Goal: Transaction & Acquisition: Purchase product/service

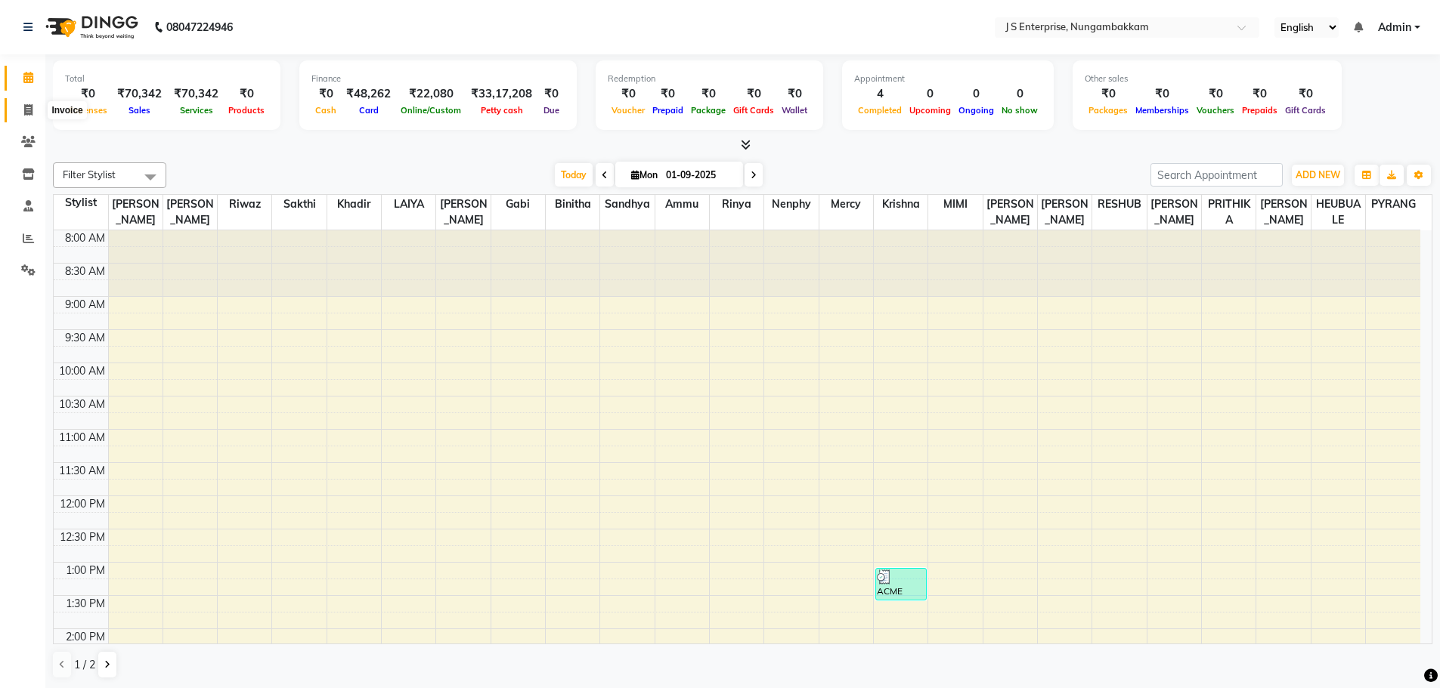
click at [28, 111] on icon at bounding box center [28, 109] width 8 height 11
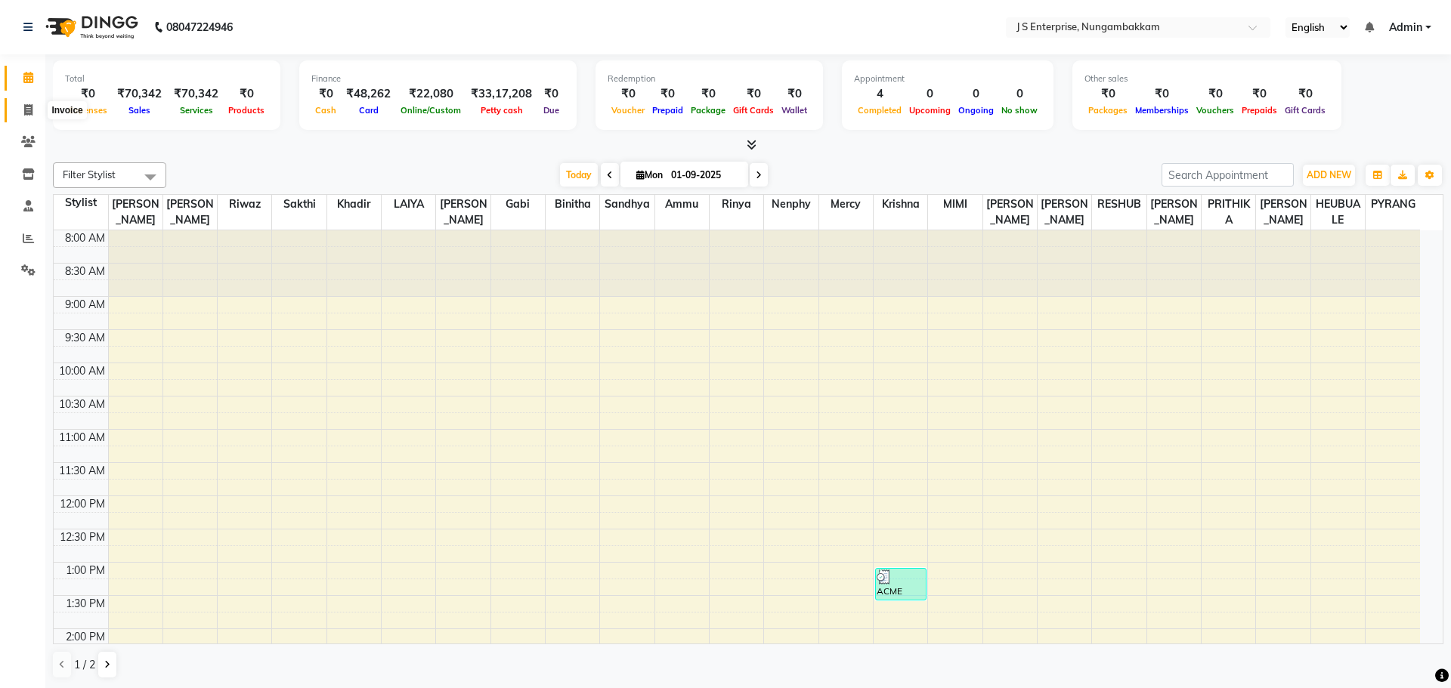
select select "7359"
select select "service"
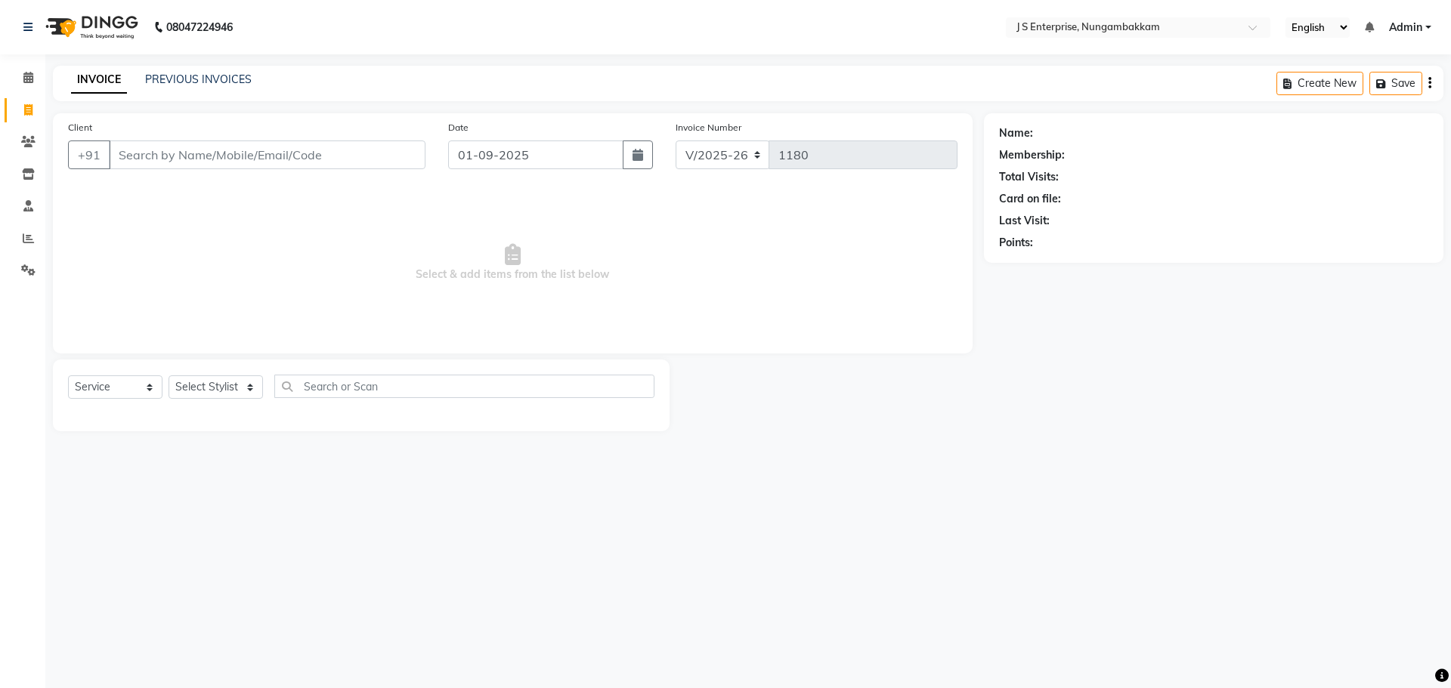
click at [230, 160] on input "Client" at bounding box center [267, 155] width 317 height 29
type input "9962633633"
click at [1418, 133] on icon at bounding box center [1417, 133] width 11 height 11
select select "23"
select select "11"
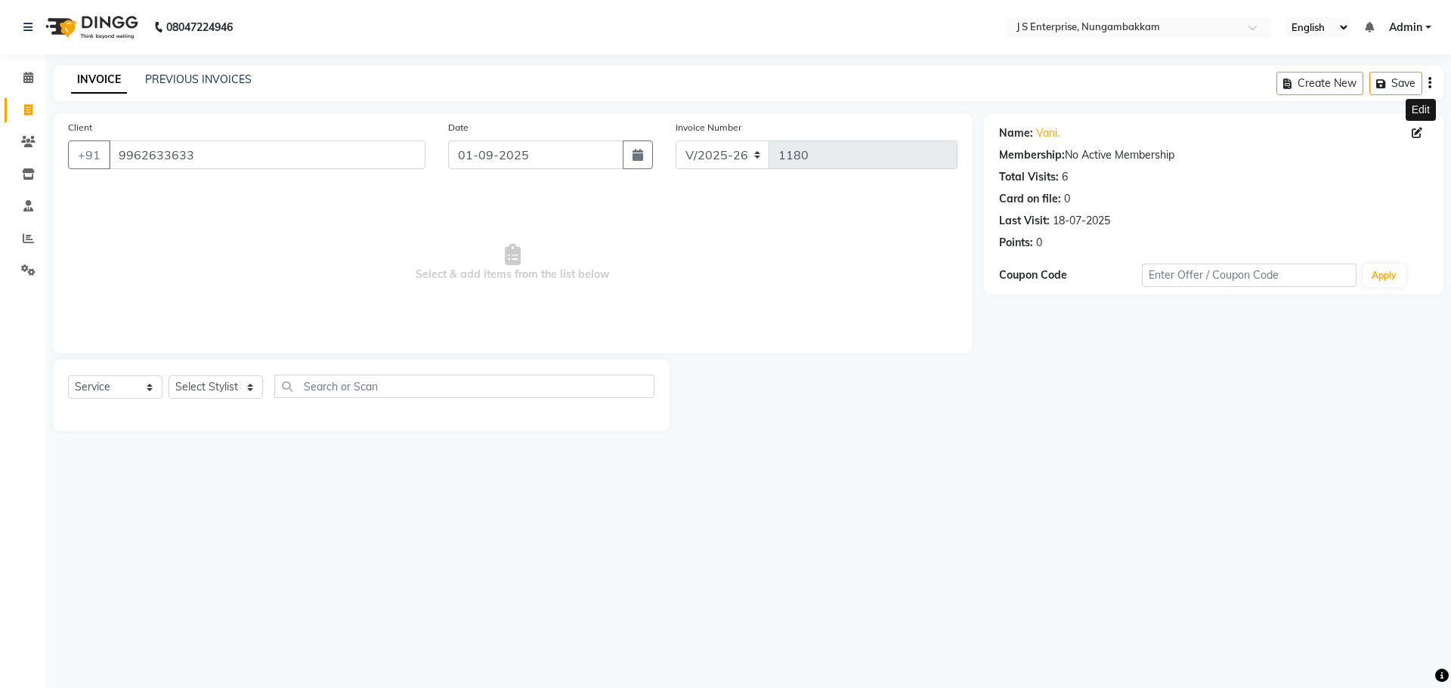
select select "1986"
select select "[DEMOGRAPHIC_DATA]"
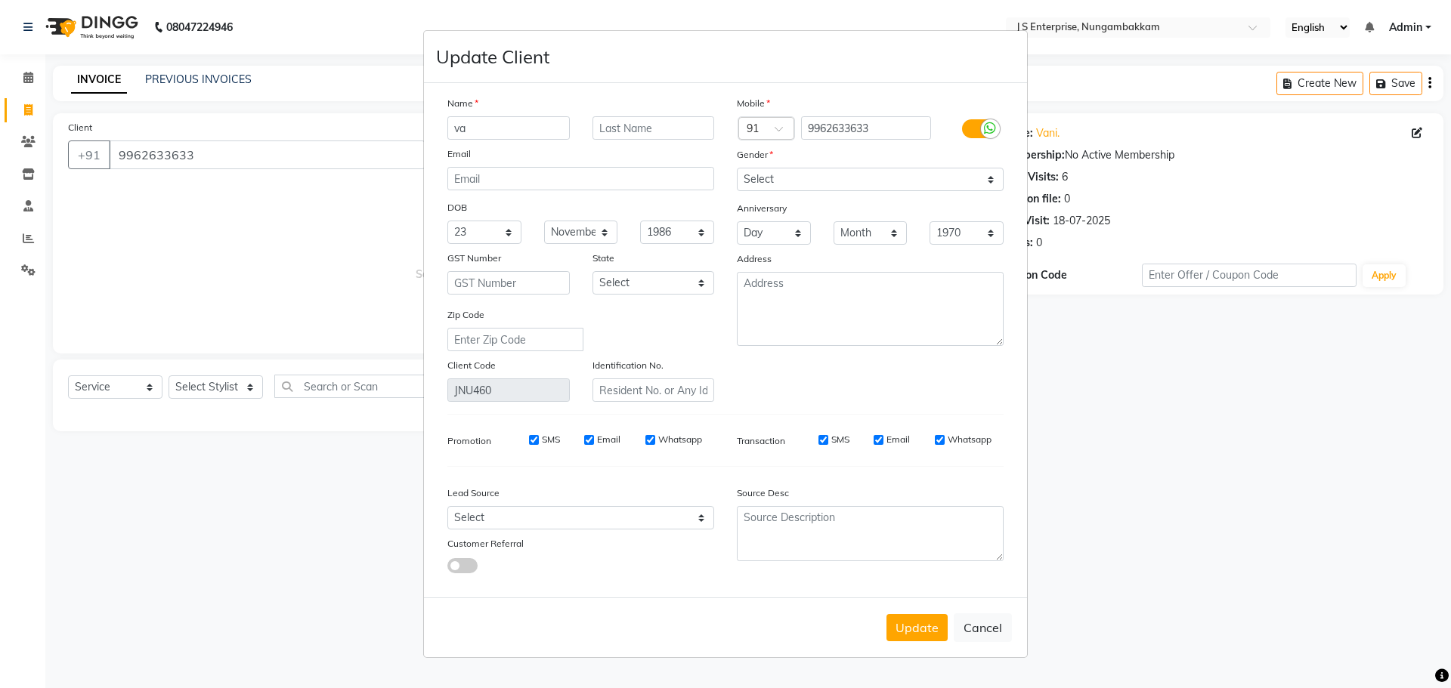
type input "v"
type input "VANI"
click at [640, 129] on input "text" at bounding box center [653, 127] width 122 height 23
type input "VISWANATHAN"
click at [926, 646] on div "Update Cancel" at bounding box center [725, 628] width 603 height 60
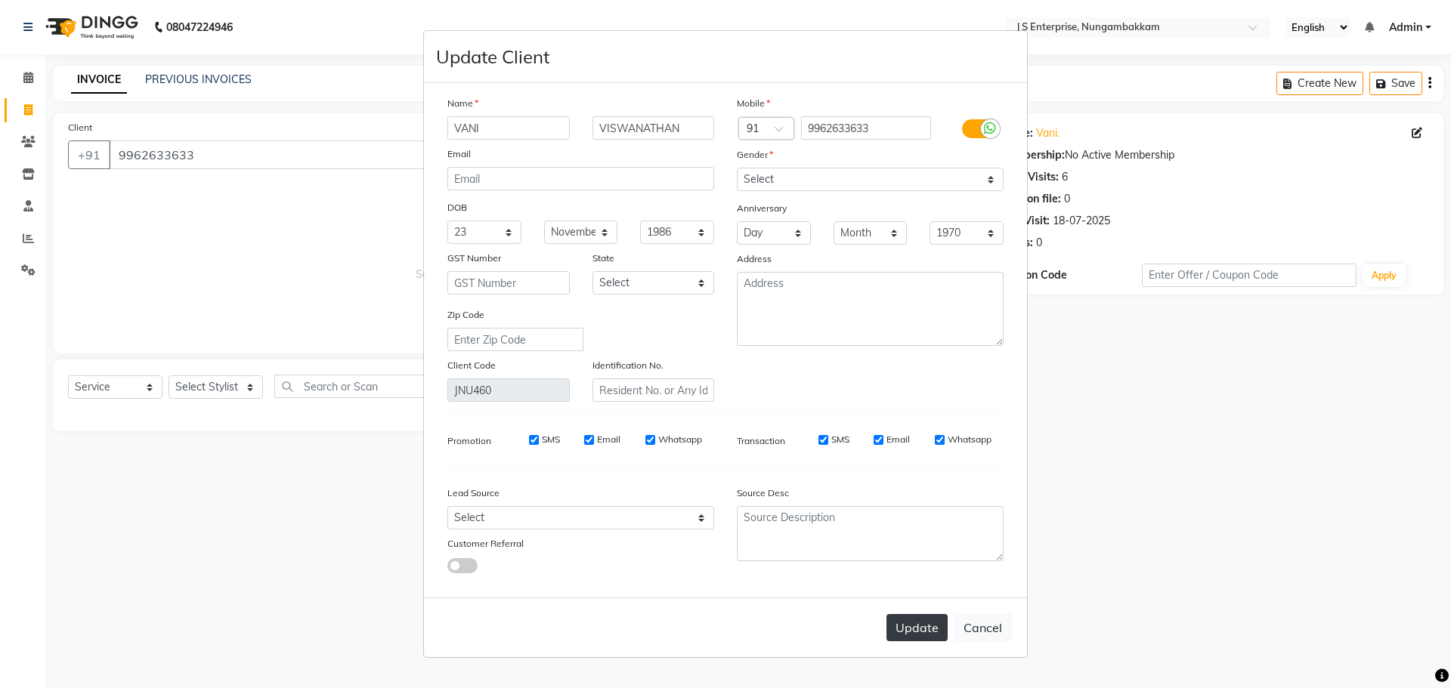
click at [917, 629] on button "Update" at bounding box center [916, 627] width 61 height 27
select select
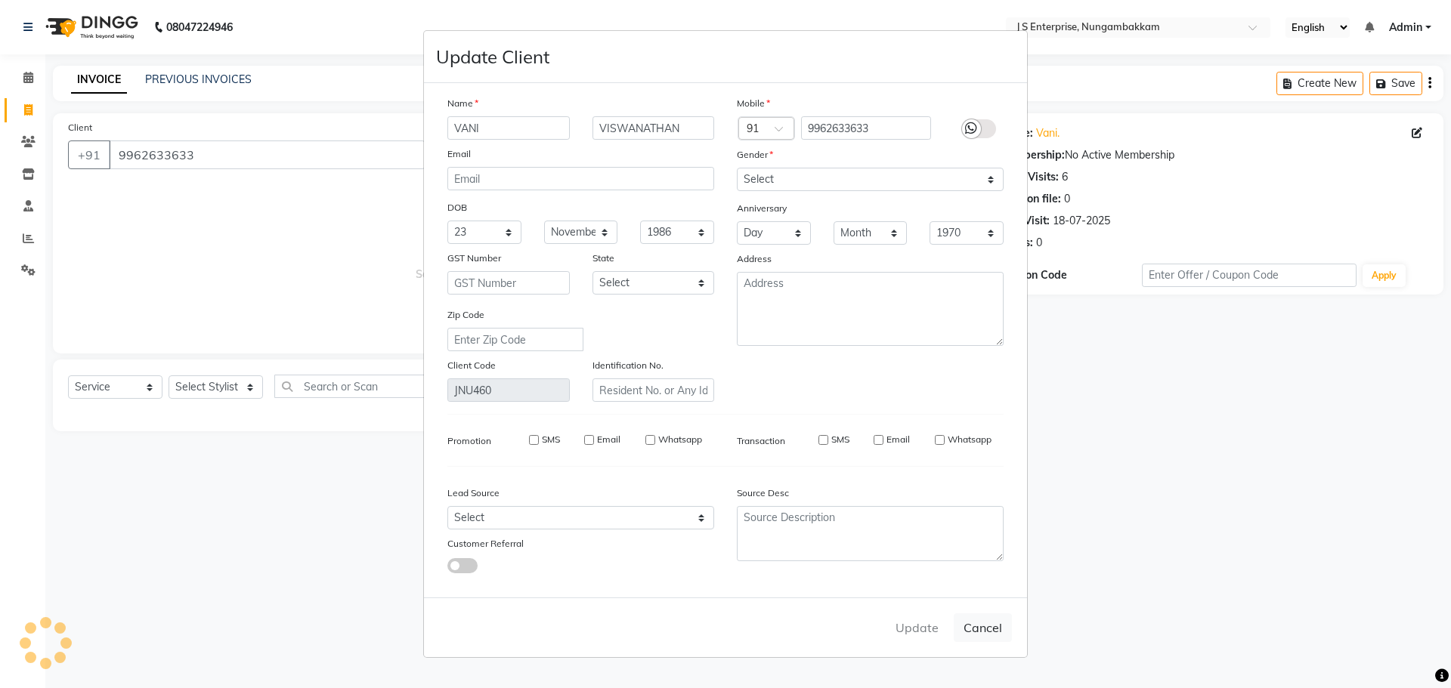
select select
checkbox input "false"
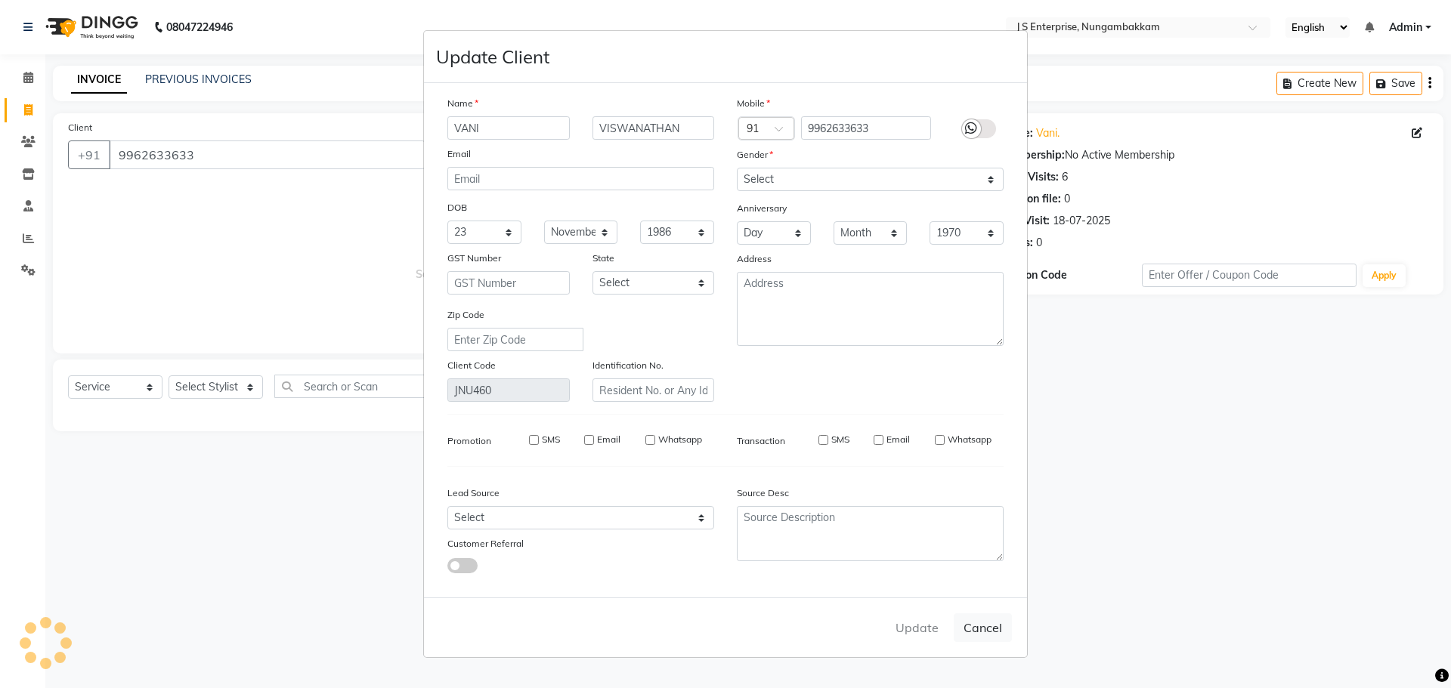
checkbox input "false"
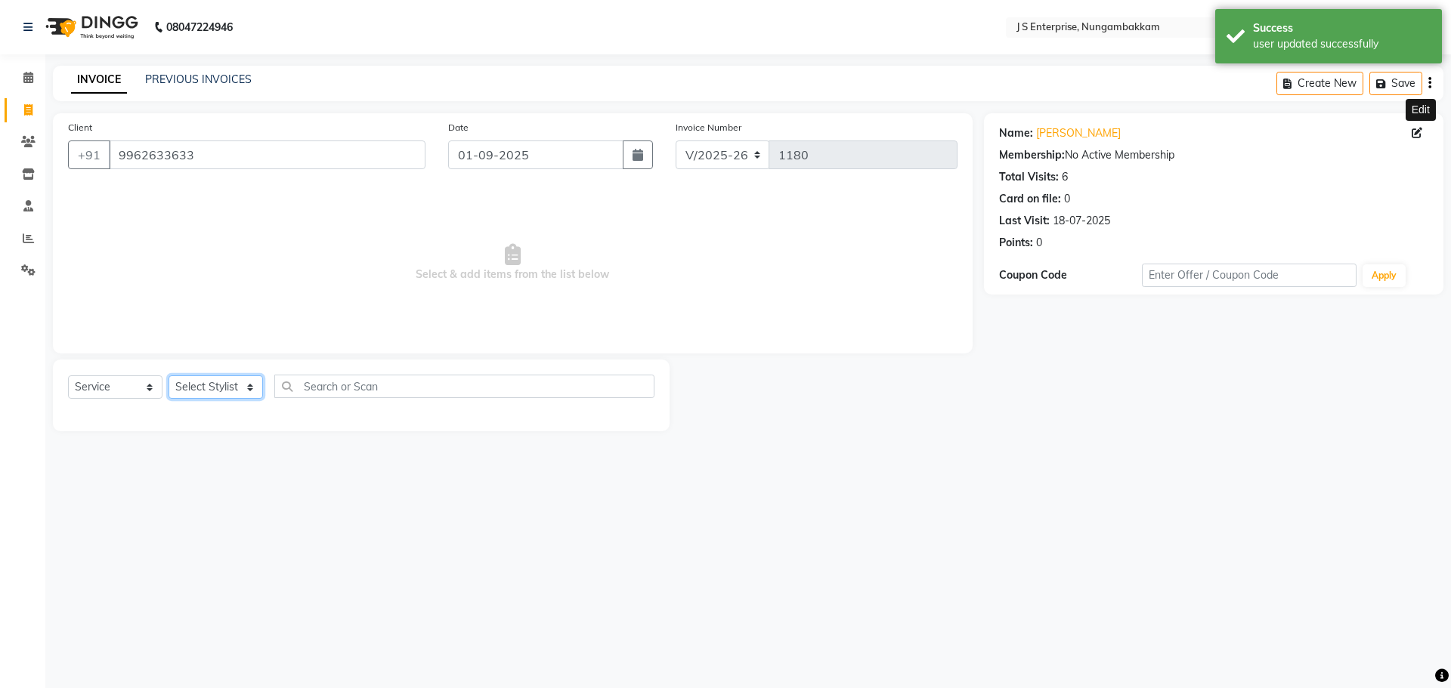
click at [242, 386] on select "Select Stylist [PERSON_NAME] [PERSON_NAME] [PERSON_NAME] [PERSON_NAME] krishna …" at bounding box center [216, 387] width 94 height 23
select select "71110"
click at [169, 376] on select "Select Stylist [PERSON_NAME] [PERSON_NAME] [PERSON_NAME] [PERSON_NAME] krishna …" at bounding box center [216, 387] width 94 height 23
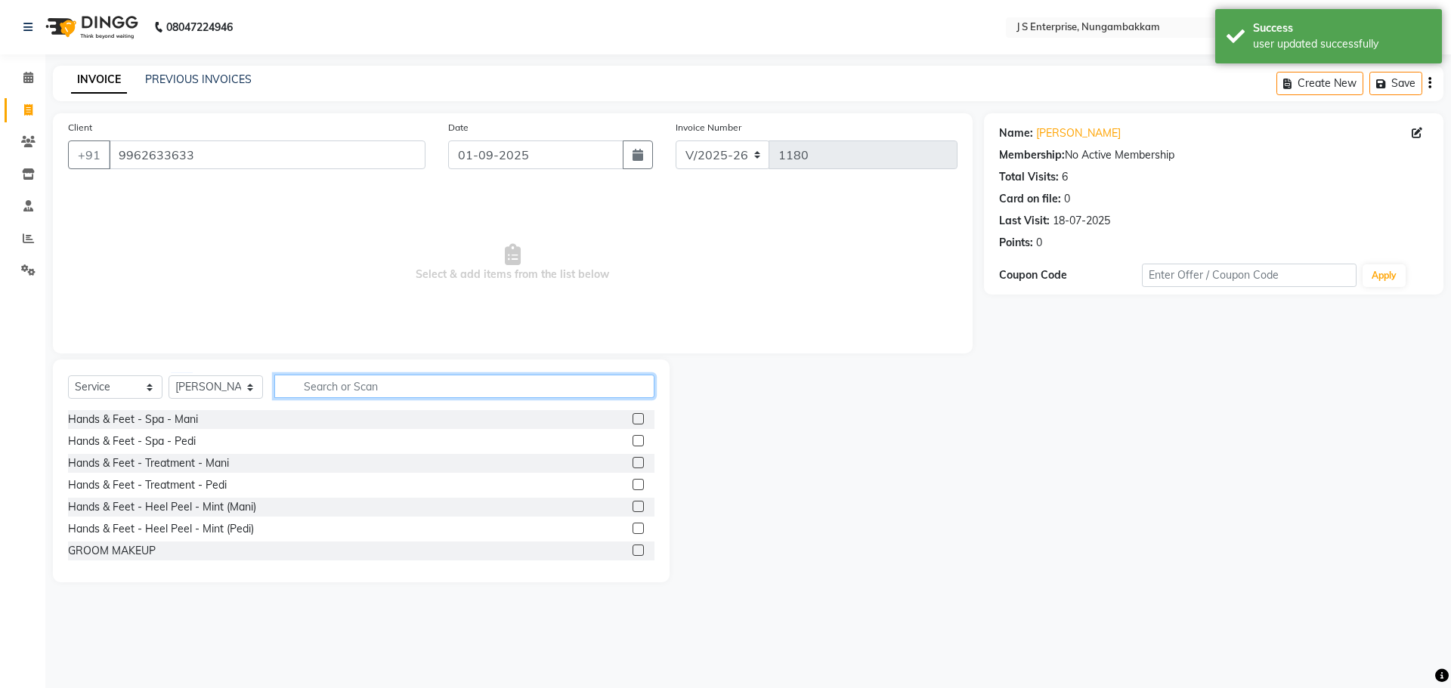
click at [308, 385] on input "text" at bounding box center [464, 386] width 380 height 23
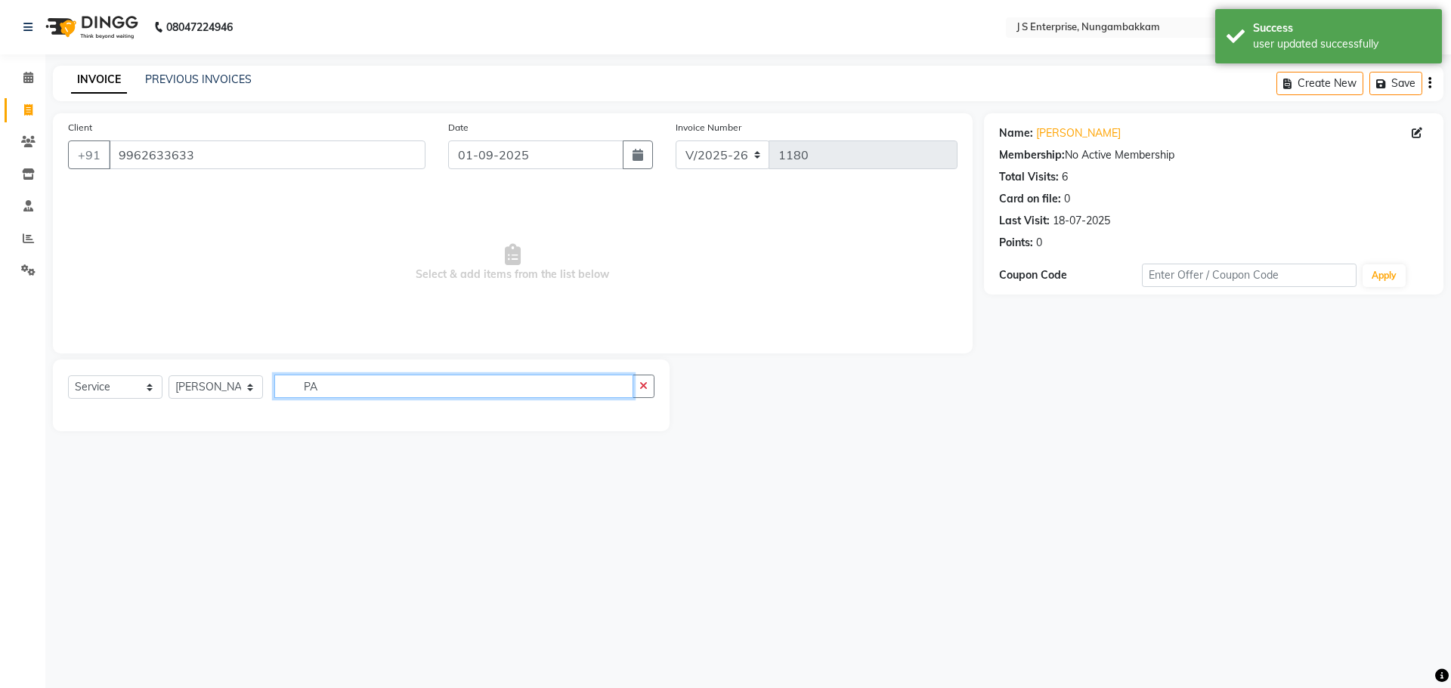
type input "P"
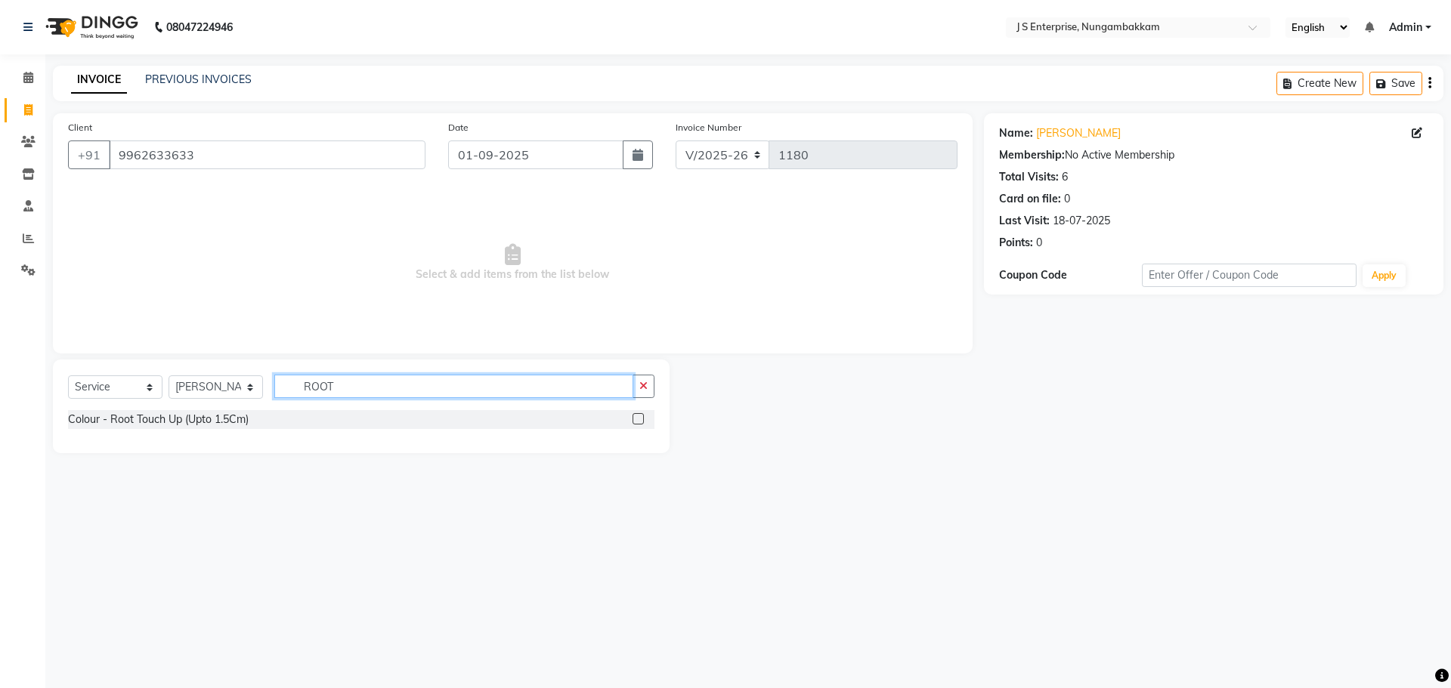
type input "ROOT"
click at [642, 419] on label at bounding box center [637, 418] width 11 height 11
click at [642, 419] on input "checkbox" at bounding box center [637, 420] width 10 height 10
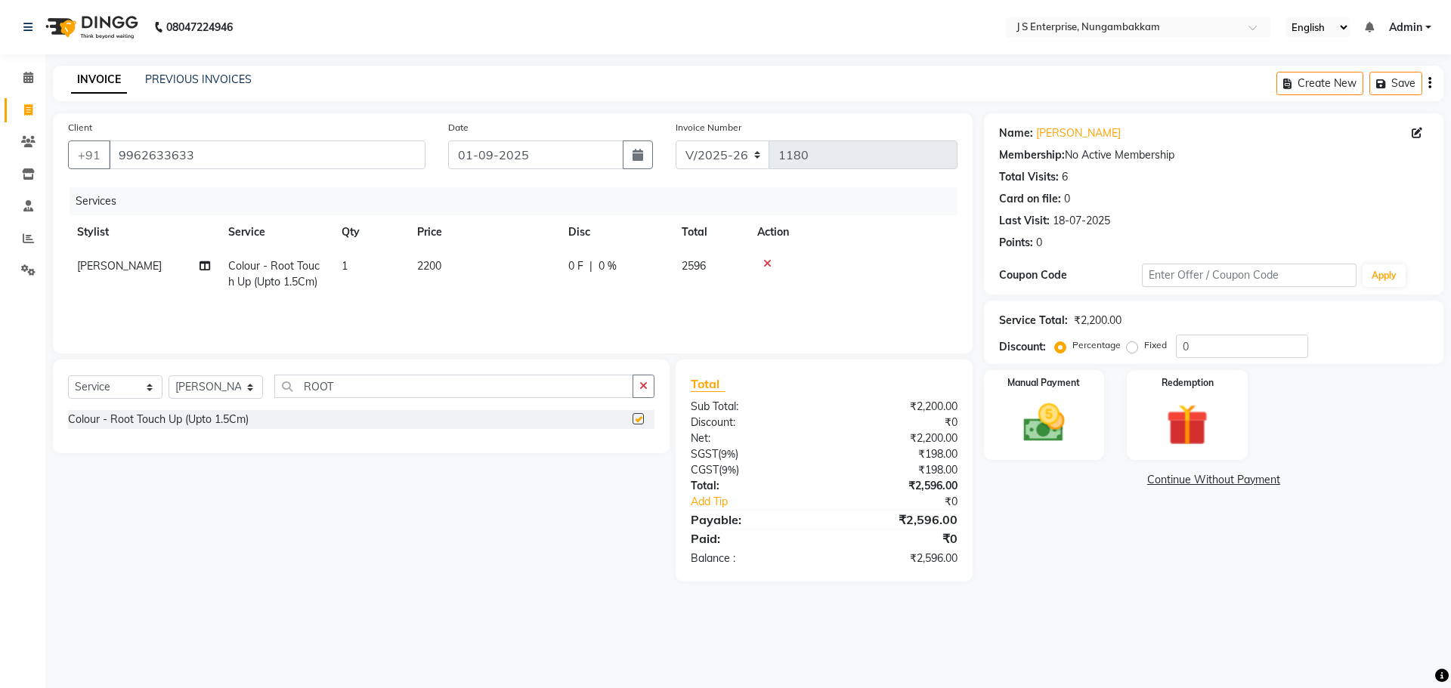
checkbox input "false"
click at [348, 383] on input "ROOT" at bounding box center [453, 386] width 359 height 23
click at [246, 387] on select "Select Stylist [PERSON_NAME] [PERSON_NAME] [PERSON_NAME] [PERSON_NAME] krishna …" at bounding box center [216, 387] width 94 height 23
select select "63714"
click at [169, 376] on select "Select Stylist [PERSON_NAME] [PERSON_NAME] [PERSON_NAME] [PERSON_NAME] krishna …" at bounding box center [216, 387] width 94 height 23
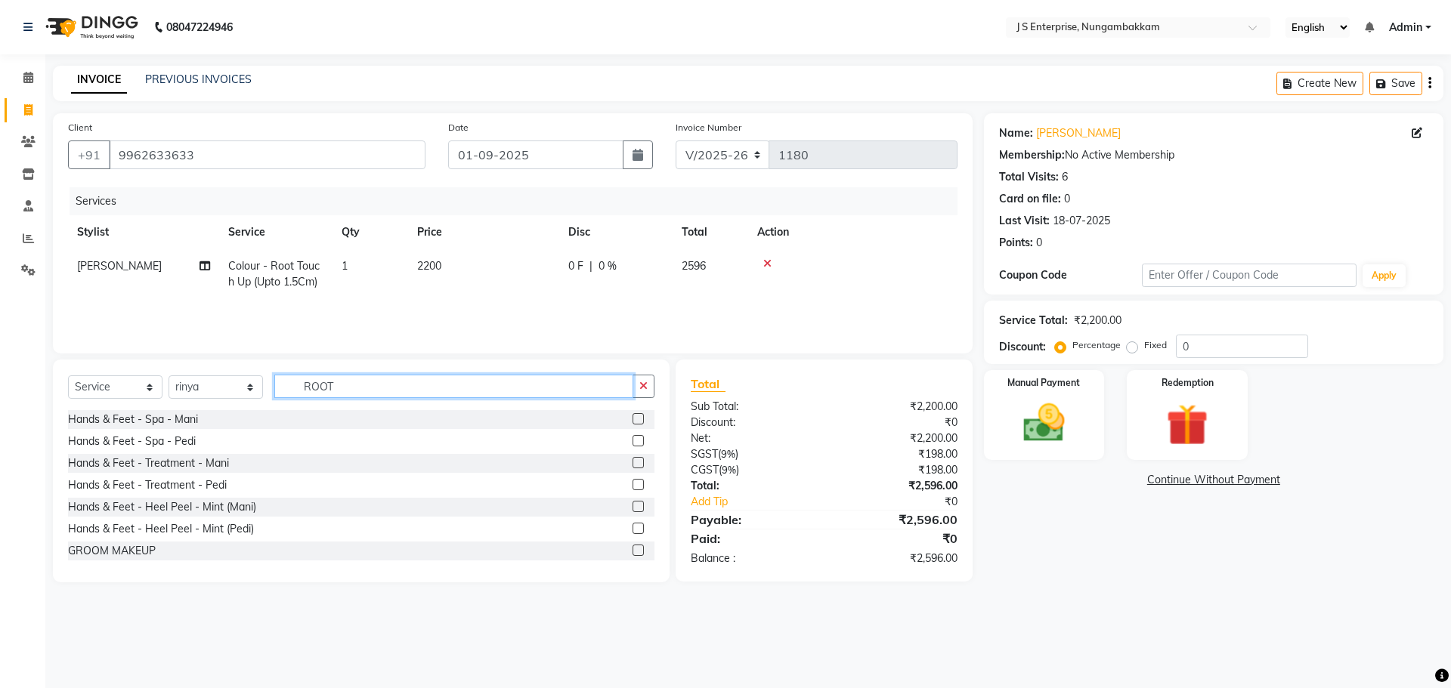
click at [356, 388] on input "ROOT" at bounding box center [453, 386] width 359 height 23
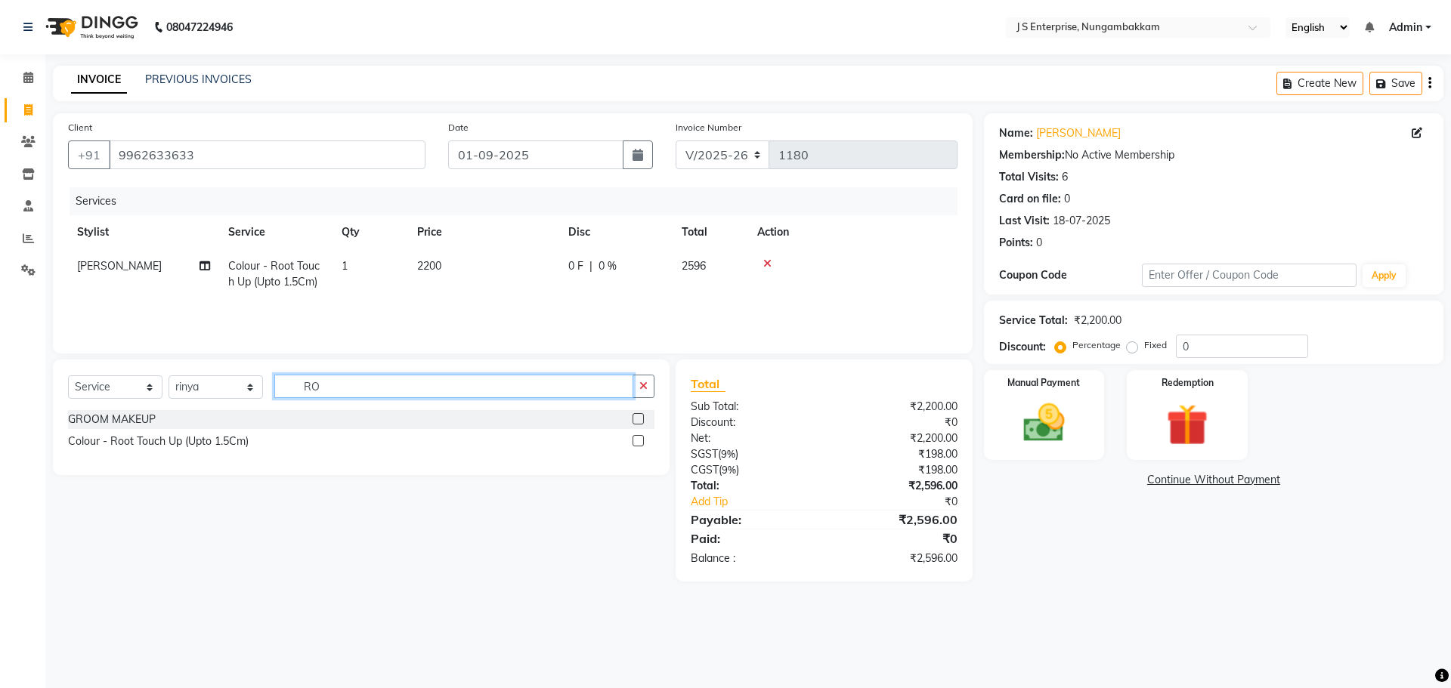
type input "R"
type input "GEL POLI"
click at [639, 419] on label at bounding box center [637, 418] width 11 height 11
click at [639, 419] on input "checkbox" at bounding box center [637, 420] width 10 height 10
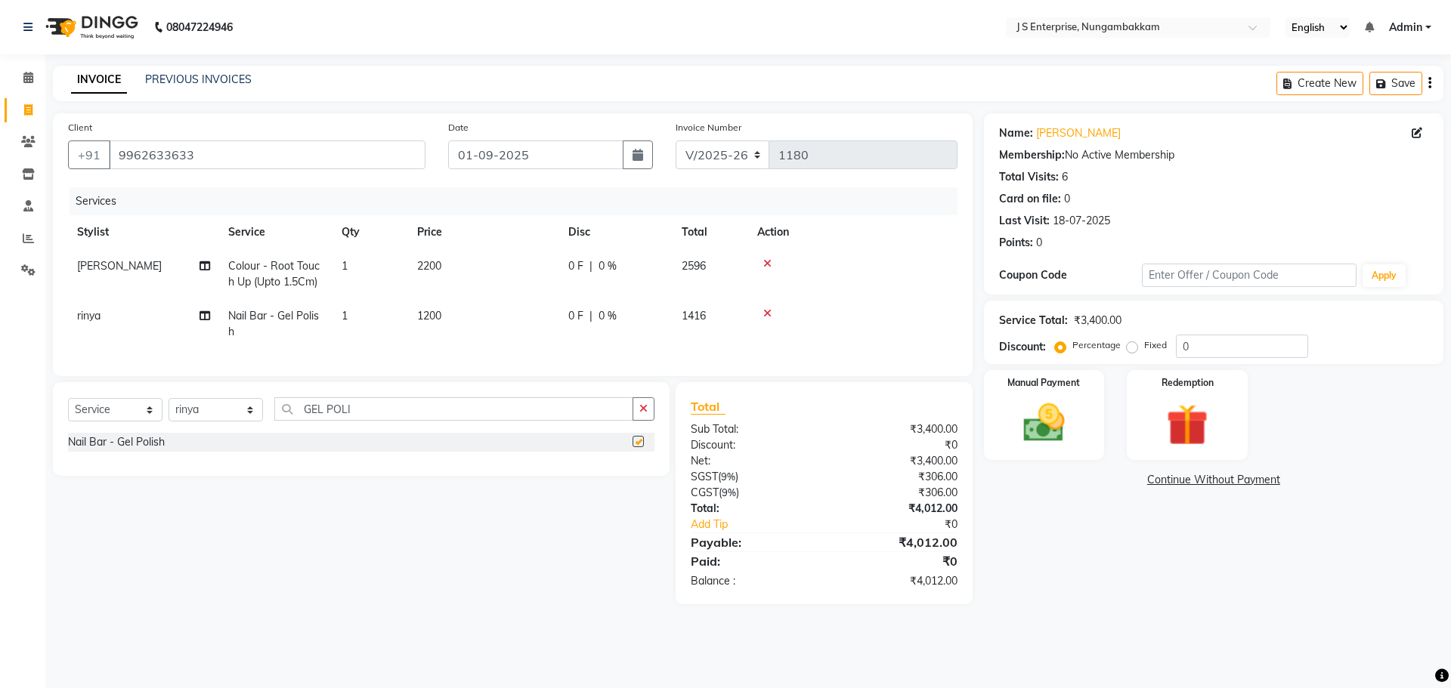
checkbox input "false"
click at [370, 421] on input "GEL POLI" at bounding box center [453, 408] width 359 height 23
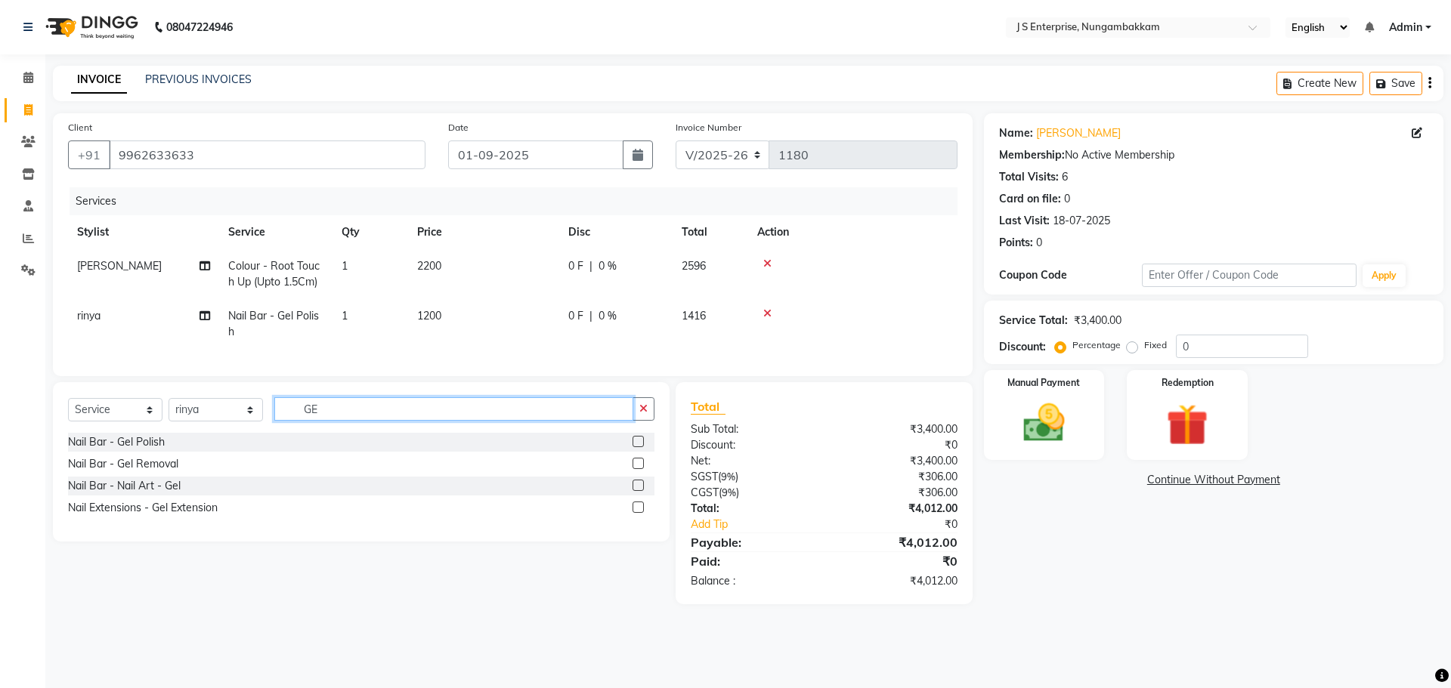
type input "G"
type input "O"
type input "GEL"
click at [641, 491] on label at bounding box center [637, 485] width 11 height 11
click at [641, 491] on input "checkbox" at bounding box center [637, 486] width 10 height 10
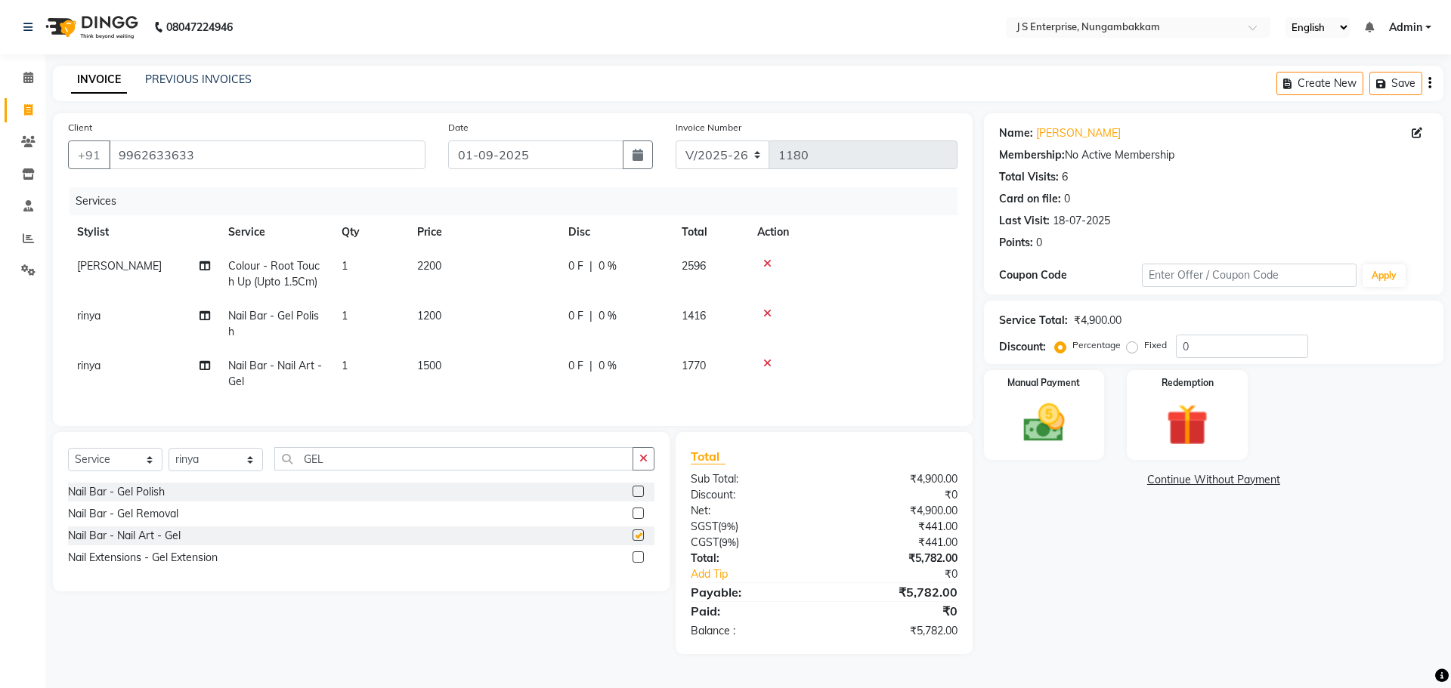
checkbox input "false"
click at [475, 366] on td "1500" at bounding box center [483, 374] width 151 height 50
select select "63714"
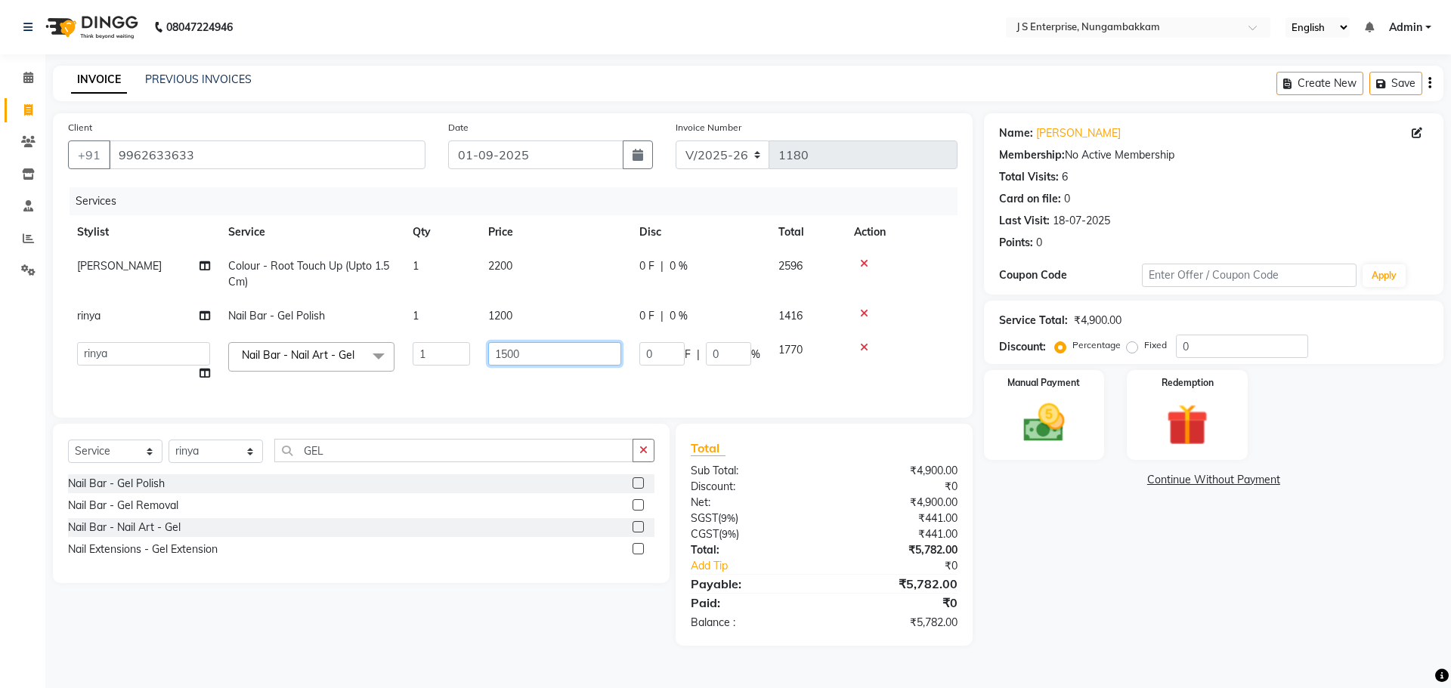
click at [522, 351] on input "1500" at bounding box center [554, 353] width 133 height 23
type input "1800"
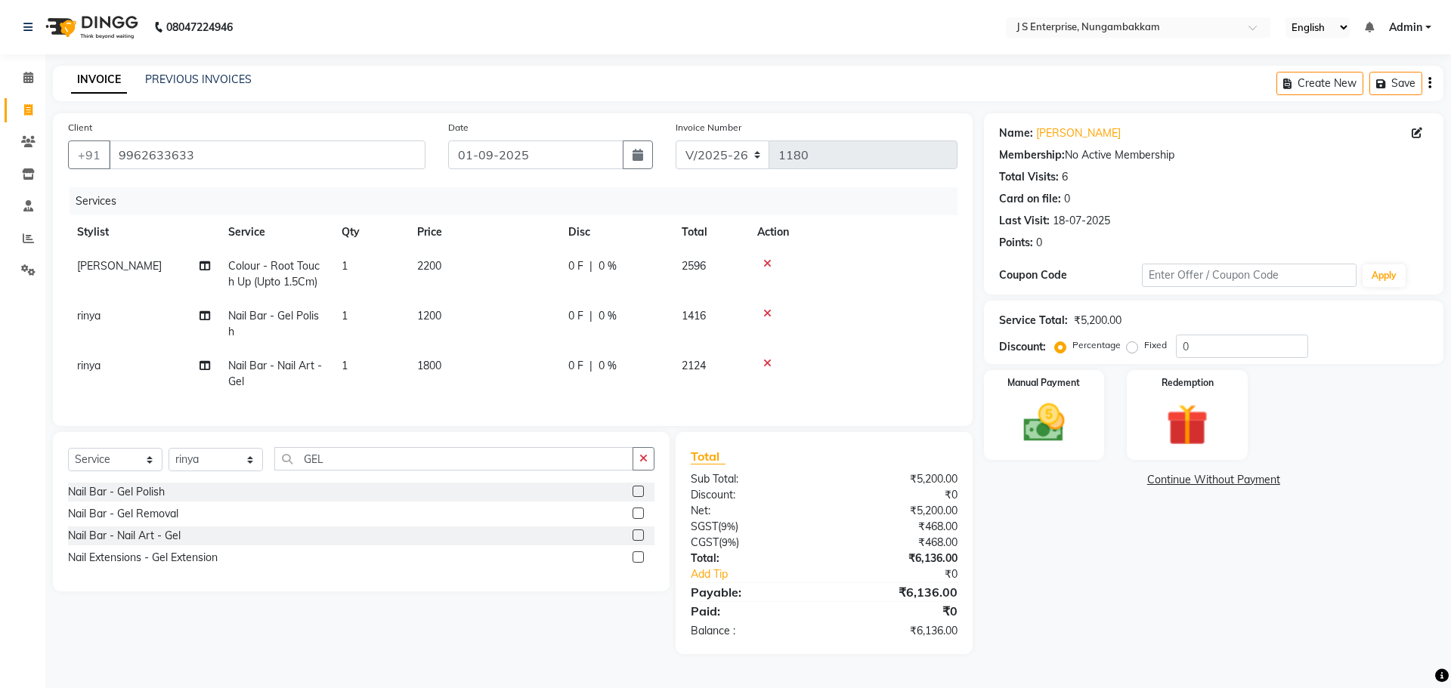
click at [1045, 540] on div "Name: [PERSON_NAME] Membership: No Active Membership Total Visits: 6 Card on fi…" at bounding box center [1219, 383] width 471 height 541
click at [1220, 352] on input "0" at bounding box center [1242, 346] width 132 height 23
type input "15"
click at [1159, 557] on div "Name: [PERSON_NAME] Membership: No Active Membership Total Visits: 6 Card on fi…" at bounding box center [1219, 383] width 471 height 541
click at [768, 309] on icon at bounding box center [767, 313] width 8 height 11
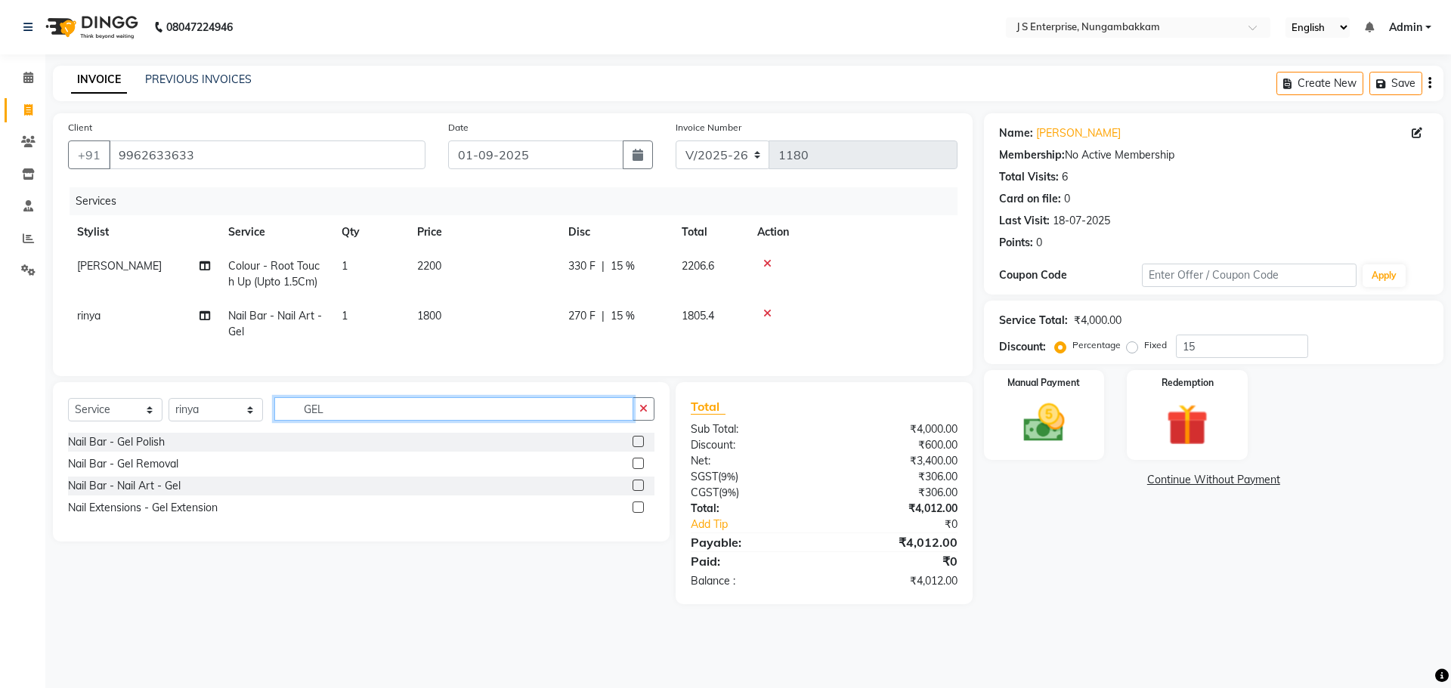
click at [348, 421] on input "GEL" at bounding box center [453, 408] width 359 height 23
type input "G"
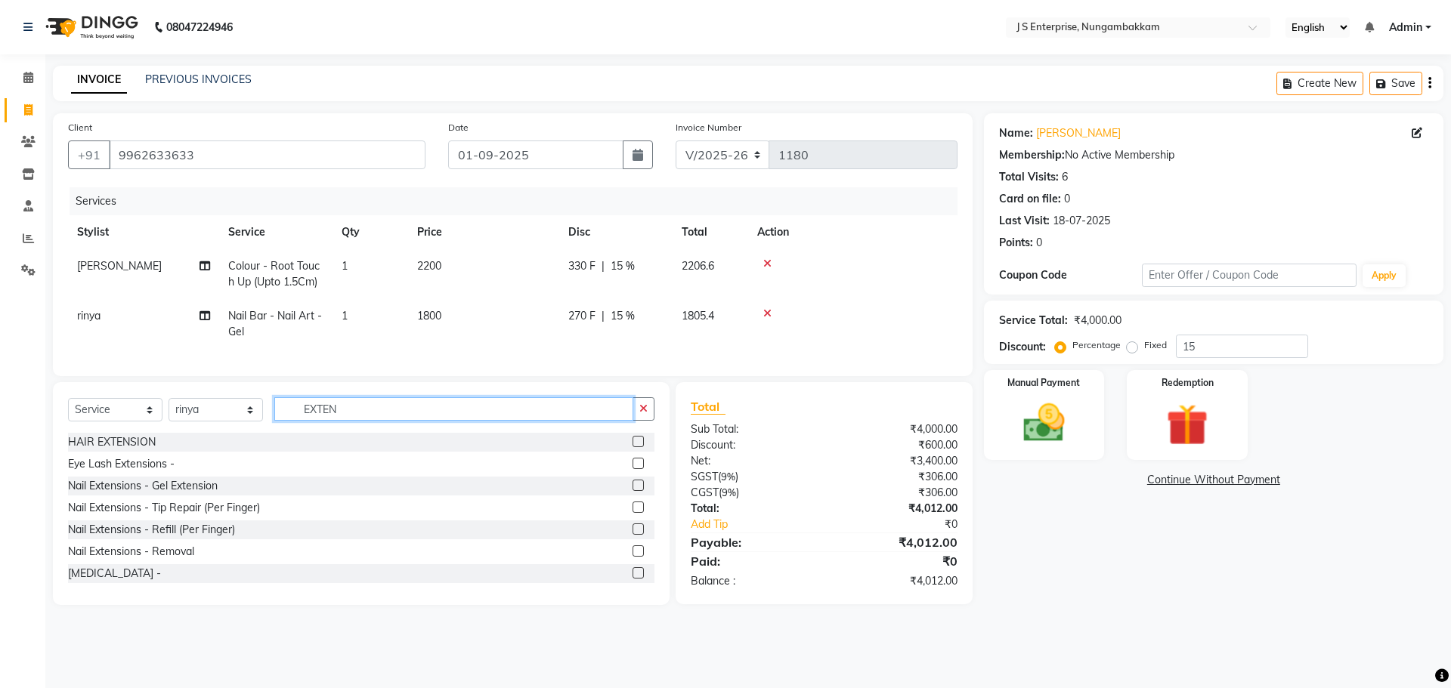
type input "EXTEN"
click at [632, 491] on label at bounding box center [637, 485] width 11 height 11
click at [632, 491] on input "checkbox" at bounding box center [637, 486] width 10 height 10
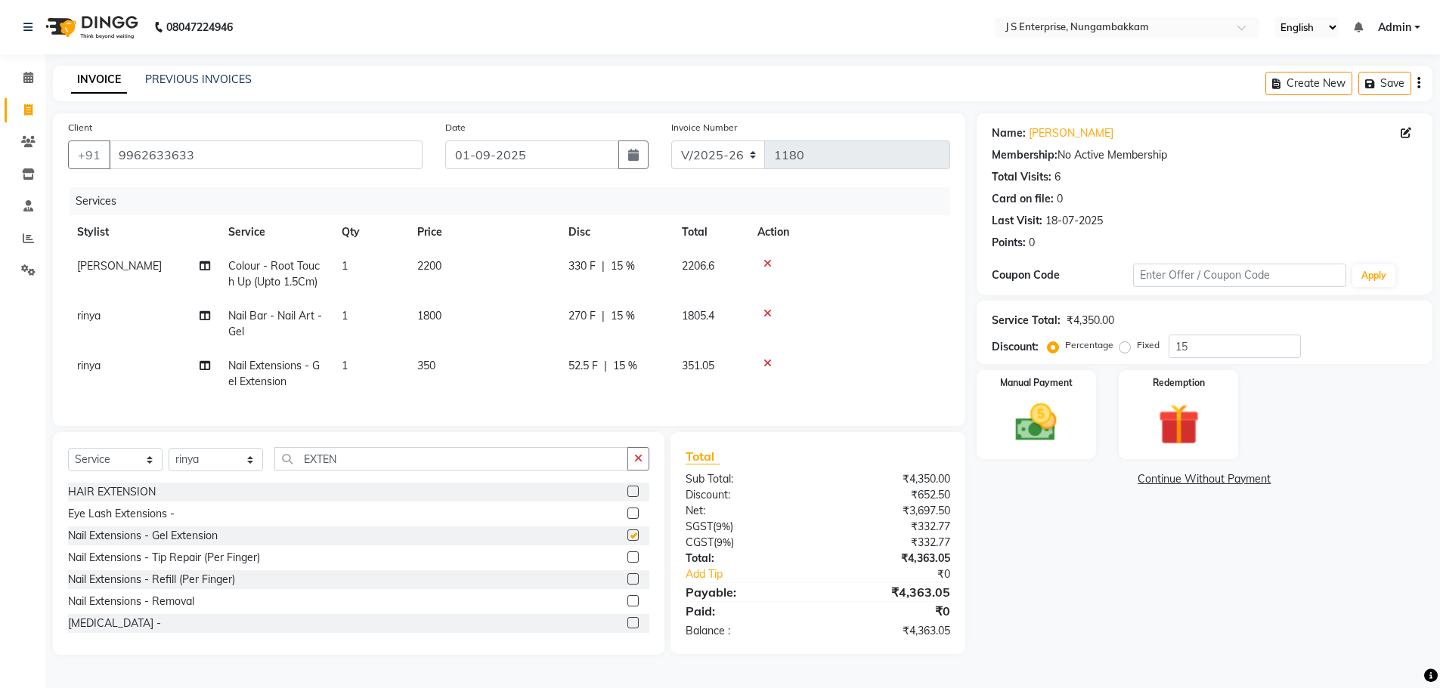
checkbox input "false"
click at [443, 363] on td "350" at bounding box center [483, 374] width 151 height 50
select select "63714"
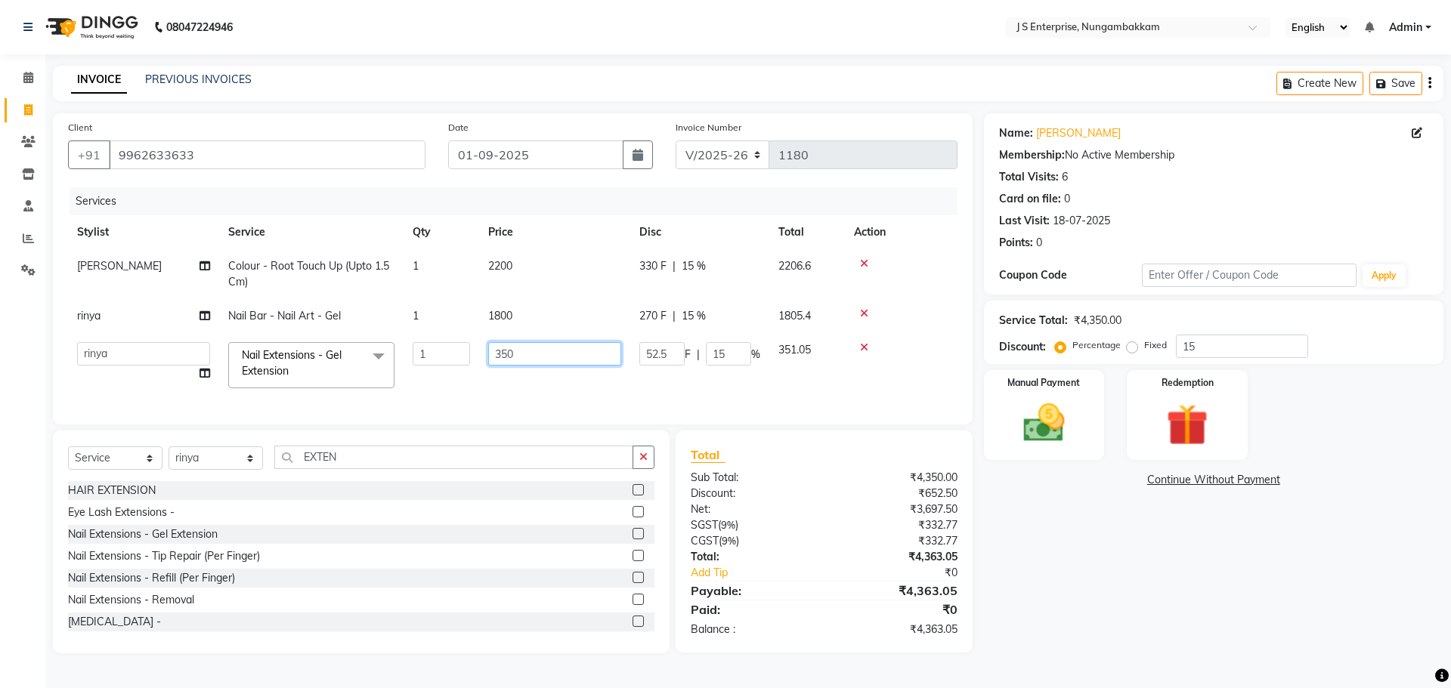
click at [519, 354] on input "350" at bounding box center [554, 353] width 133 height 23
type input "3"
type input "2500"
click at [1257, 613] on div "Name: [PERSON_NAME] Membership: No Active Membership Total Visits: 6 Card on fi…" at bounding box center [1219, 383] width 471 height 540
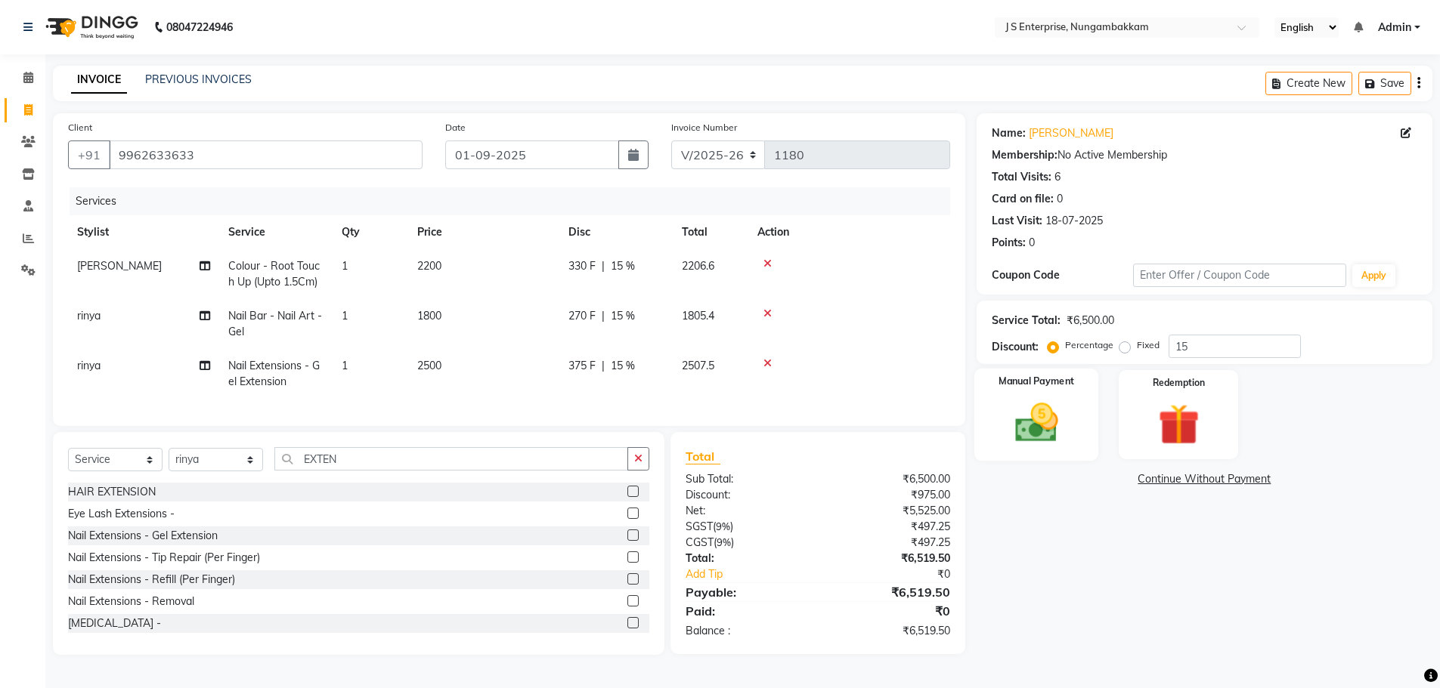
click at [1048, 433] on img at bounding box center [1036, 422] width 70 height 49
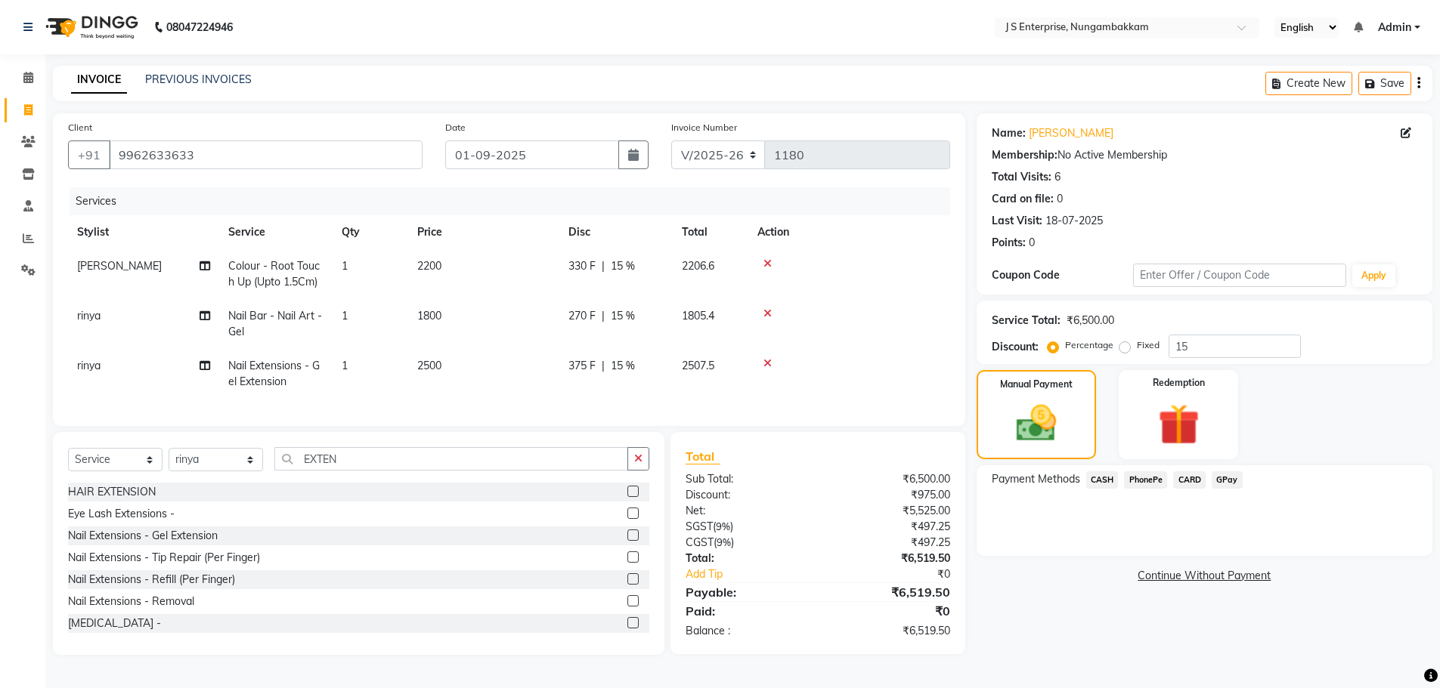
click at [1194, 482] on span "CARD" at bounding box center [1189, 480] width 32 height 17
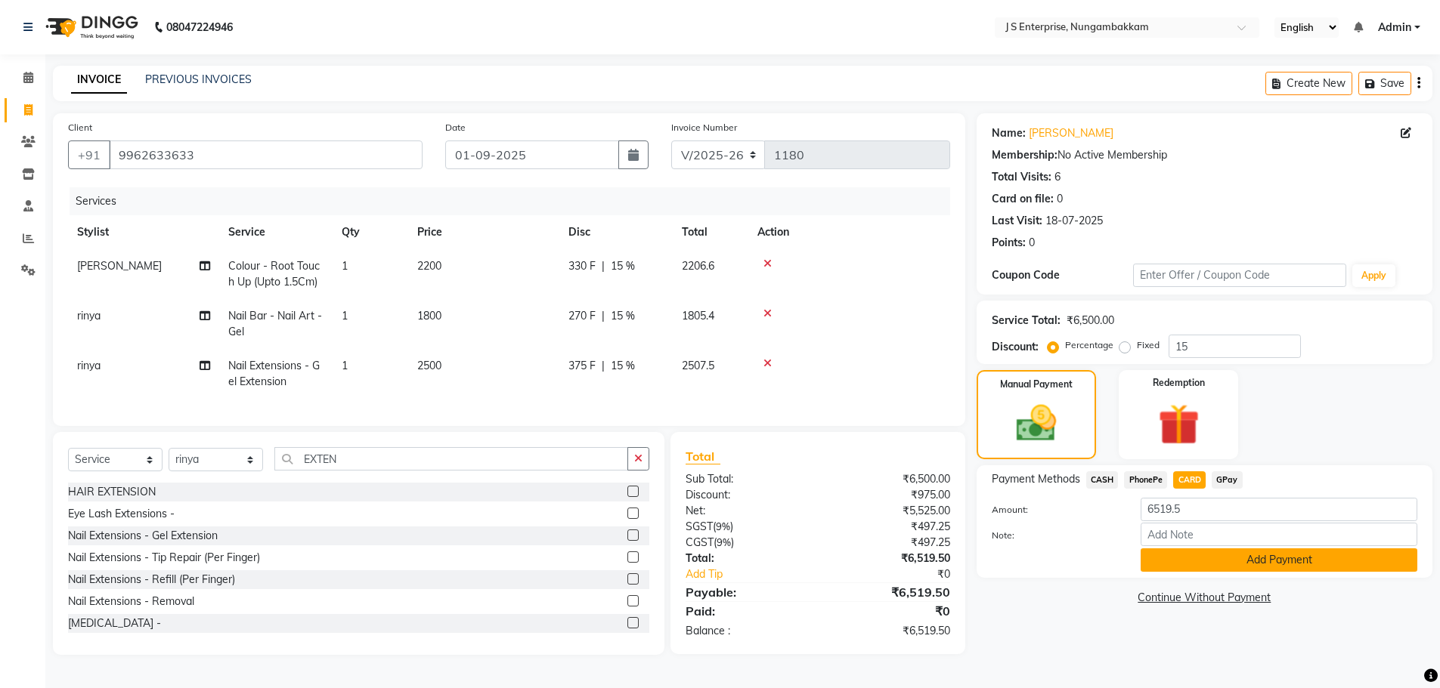
click at [1189, 566] on button "Add Payment" at bounding box center [1278, 560] width 277 height 23
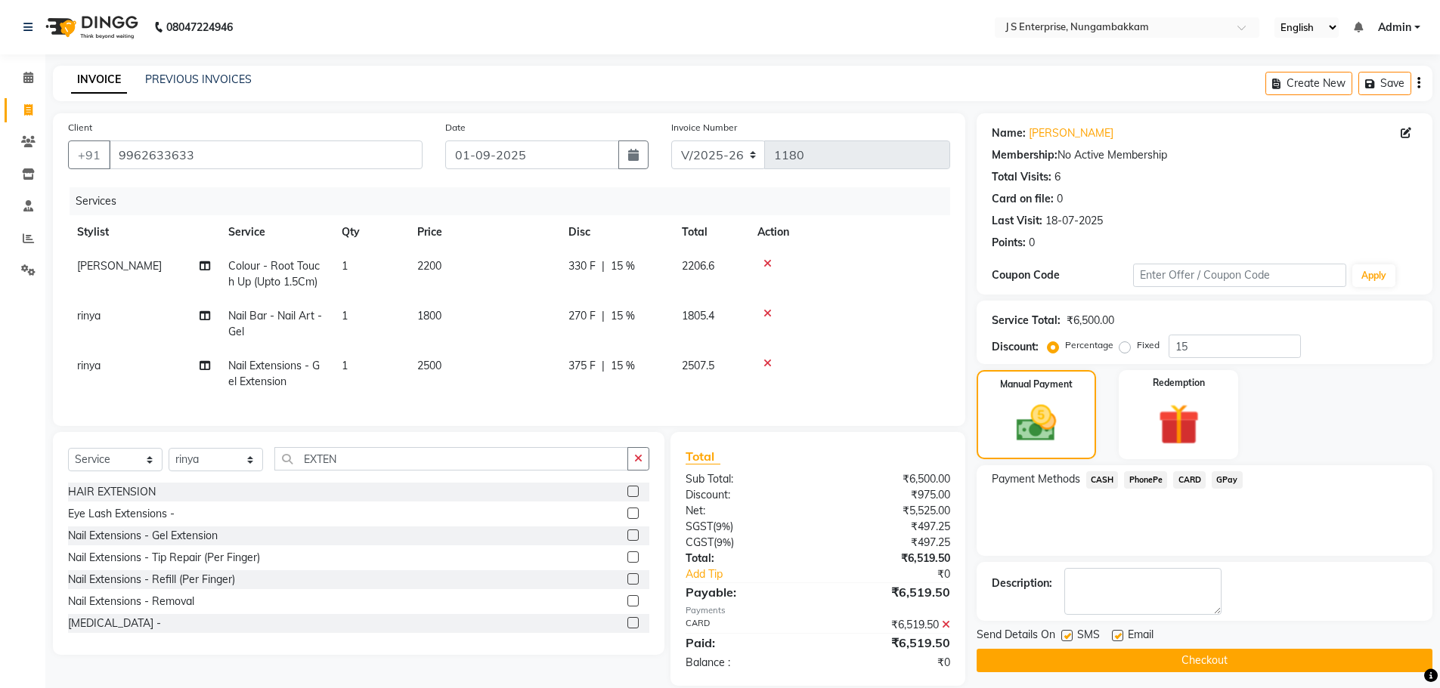
click at [1166, 665] on button "Checkout" at bounding box center [1204, 660] width 456 height 23
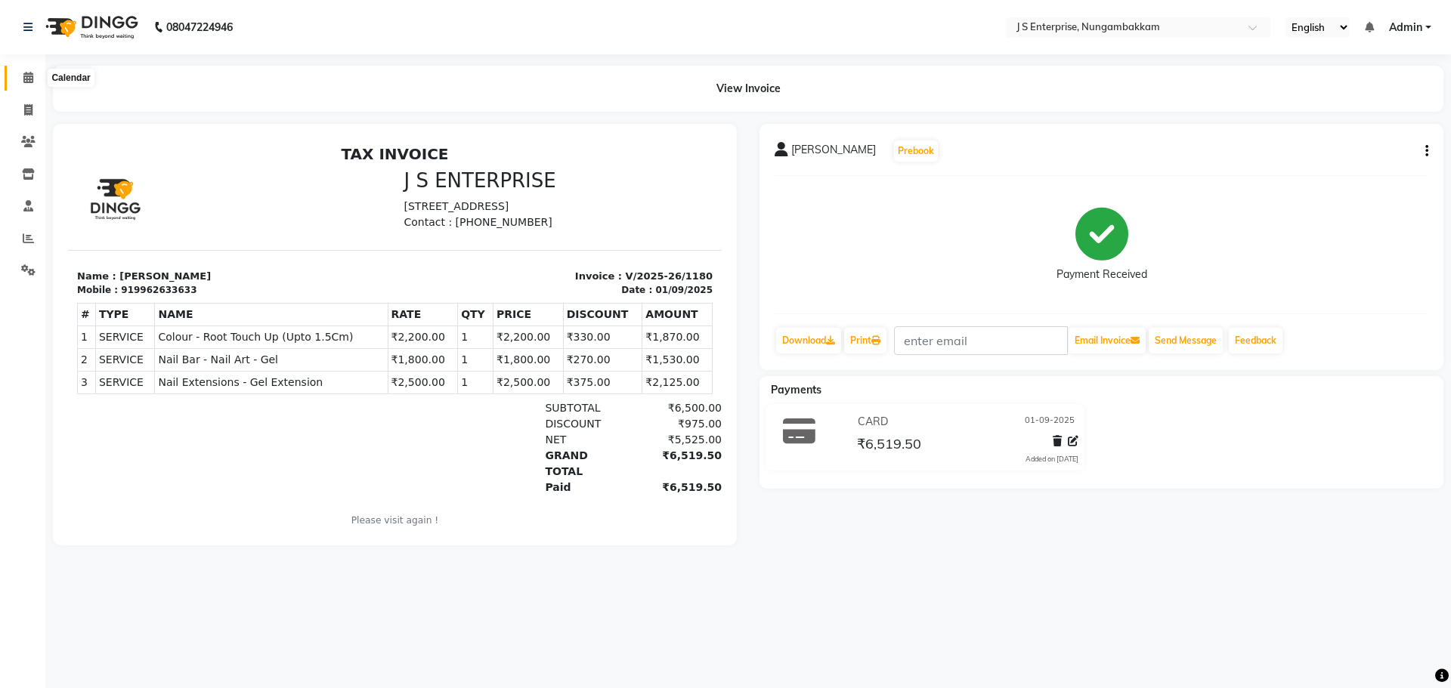
click at [29, 82] on icon at bounding box center [28, 77] width 10 height 11
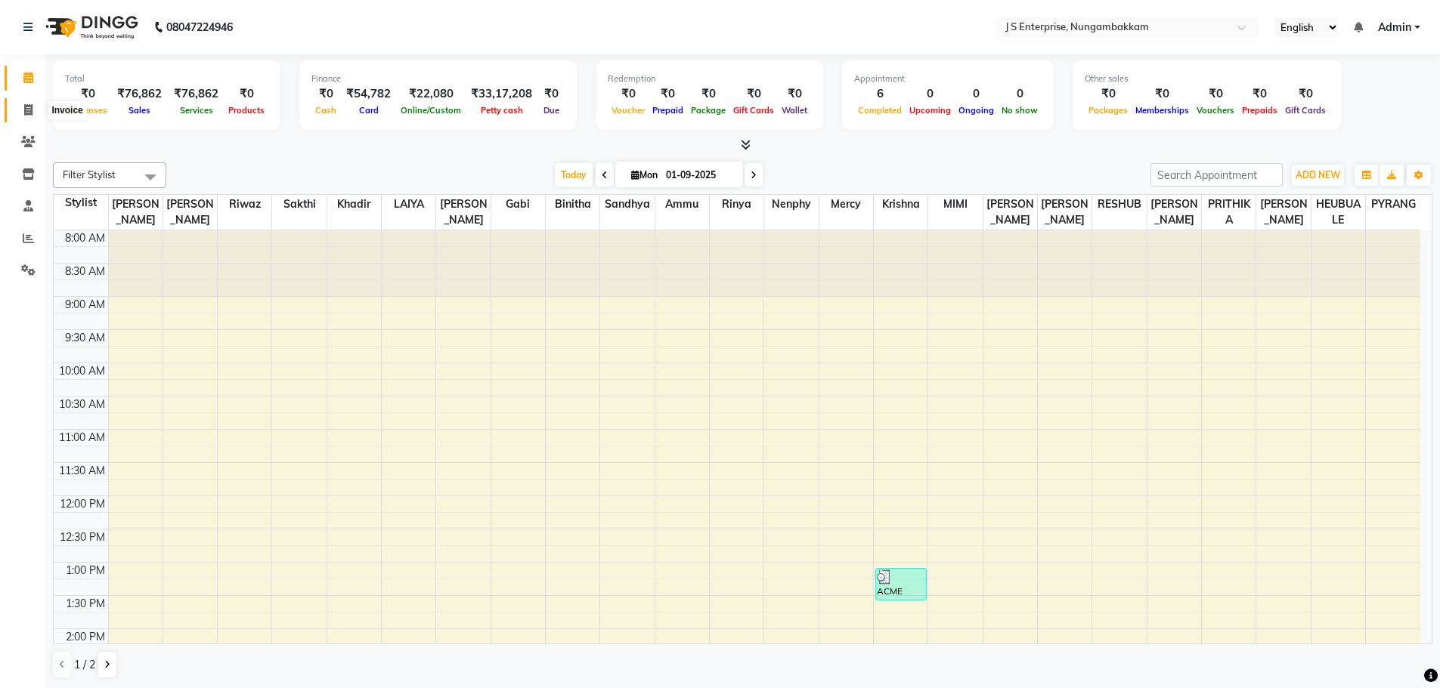
click at [29, 112] on icon at bounding box center [28, 109] width 8 height 11
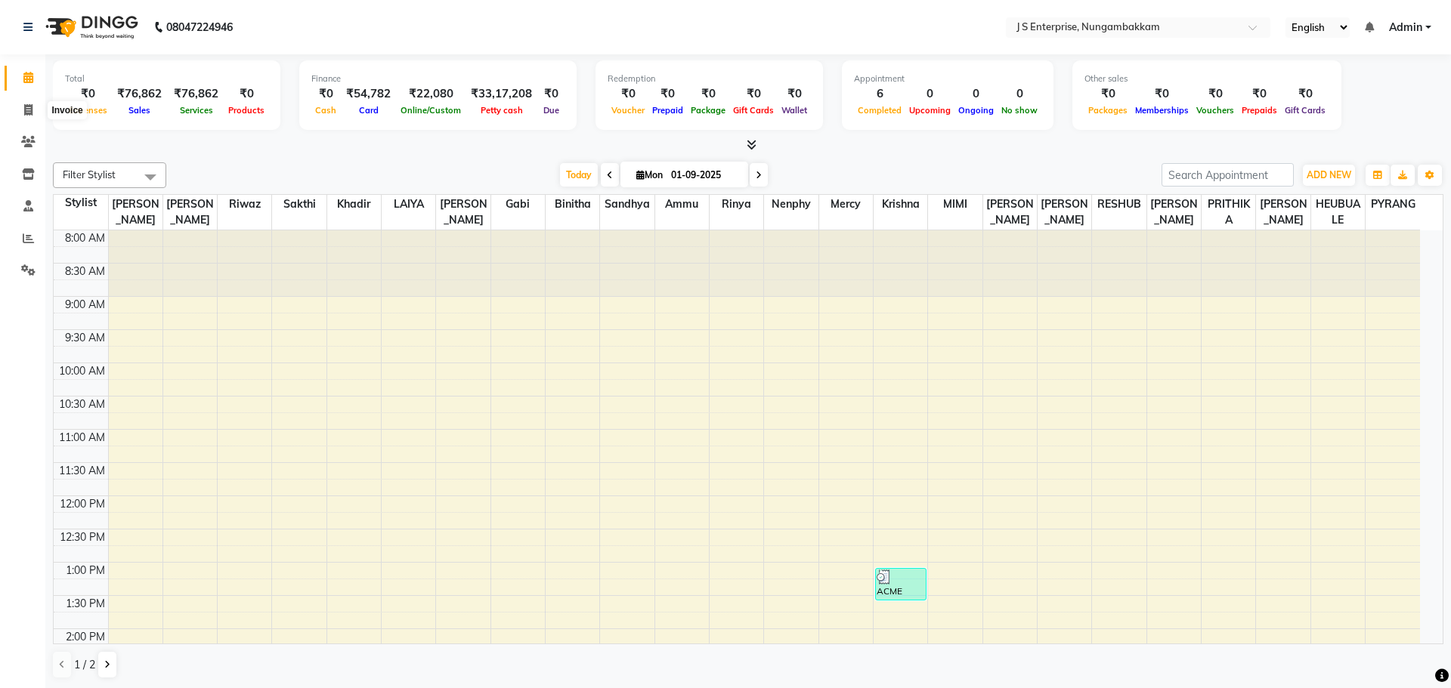
select select "service"
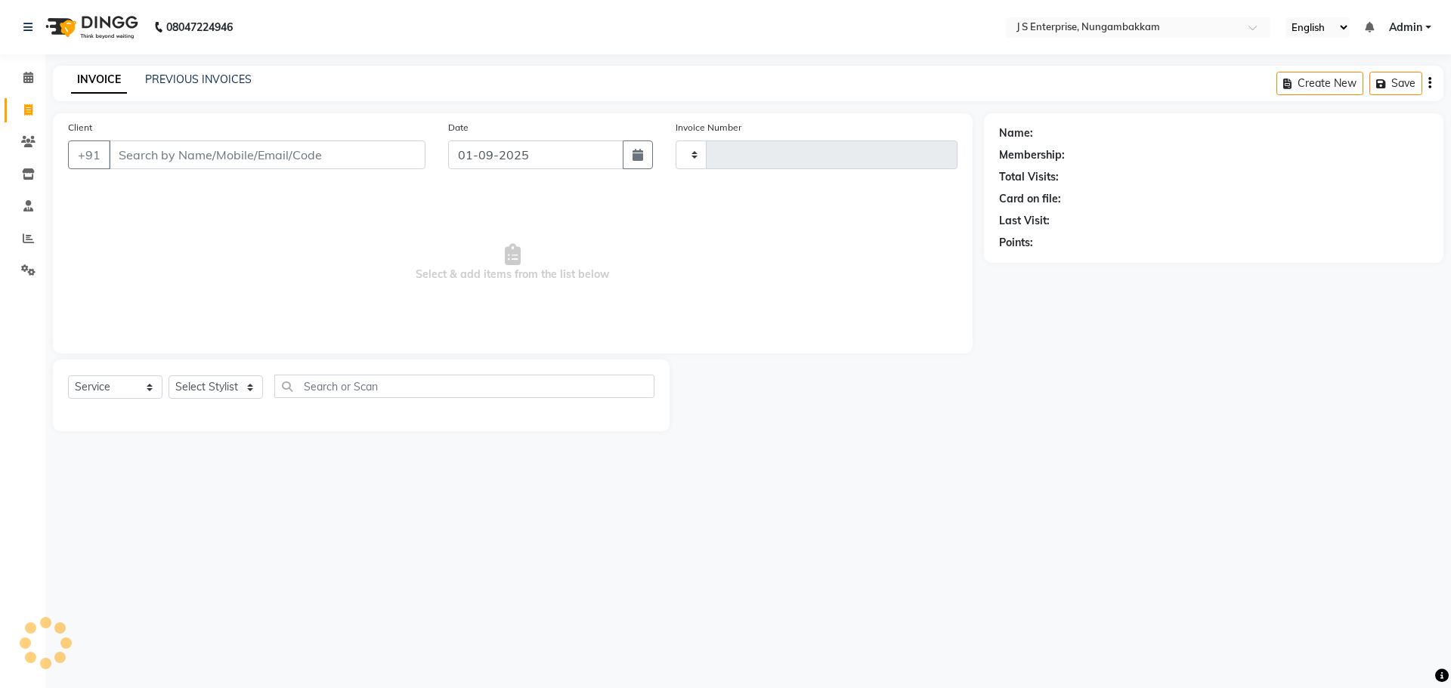
type input "1181"
click at [141, 151] on input "Client" at bounding box center [267, 155] width 317 height 29
select select "7359"
type input "9840078684"
click at [382, 157] on span "Add Client" at bounding box center [387, 154] width 60 height 15
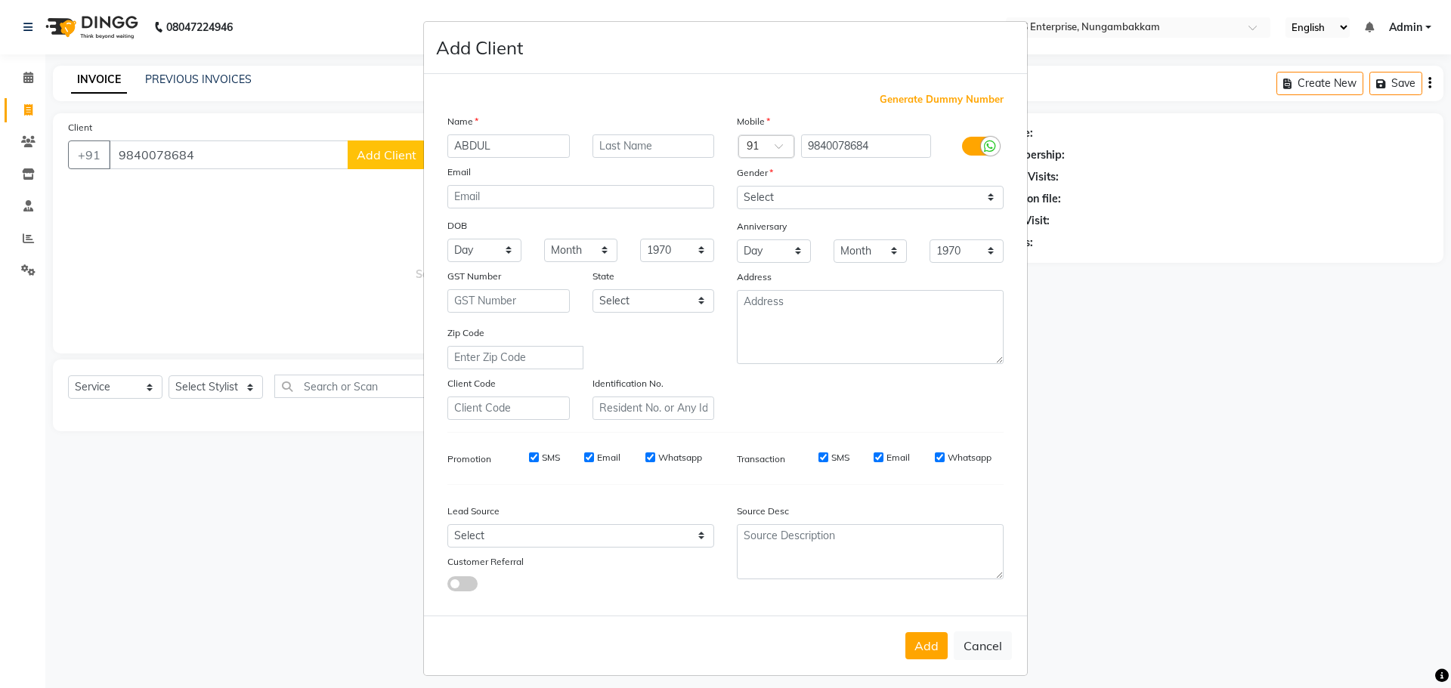
type input "ABDUL"
click at [755, 197] on select "Select [DEMOGRAPHIC_DATA] [DEMOGRAPHIC_DATA] Other Prefer Not To Say" at bounding box center [870, 197] width 267 height 23
select select "[DEMOGRAPHIC_DATA]"
click at [737, 186] on select "Select [DEMOGRAPHIC_DATA] [DEMOGRAPHIC_DATA] Other Prefer Not To Say" at bounding box center [870, 197] width 267 height 23
click at [922, 644] on button "Add" at bounding box center [926, 645] width 42 height 27
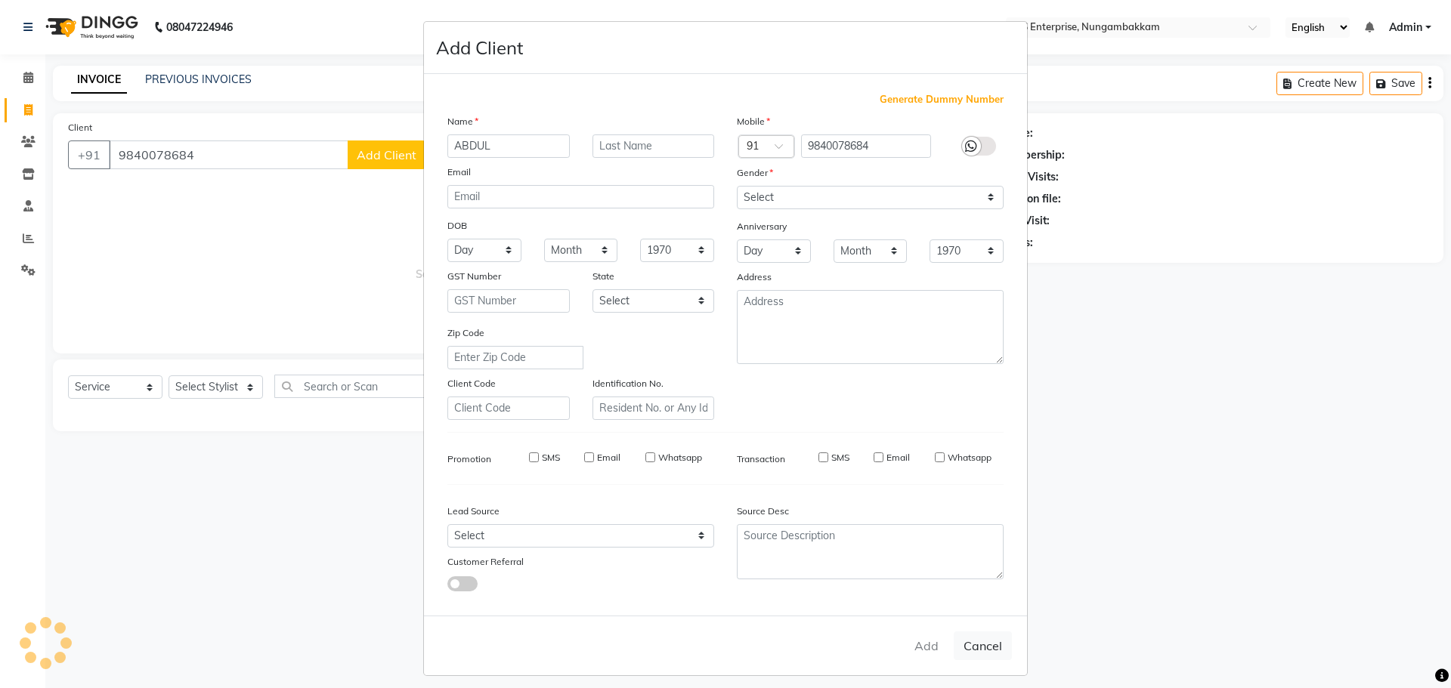
select select
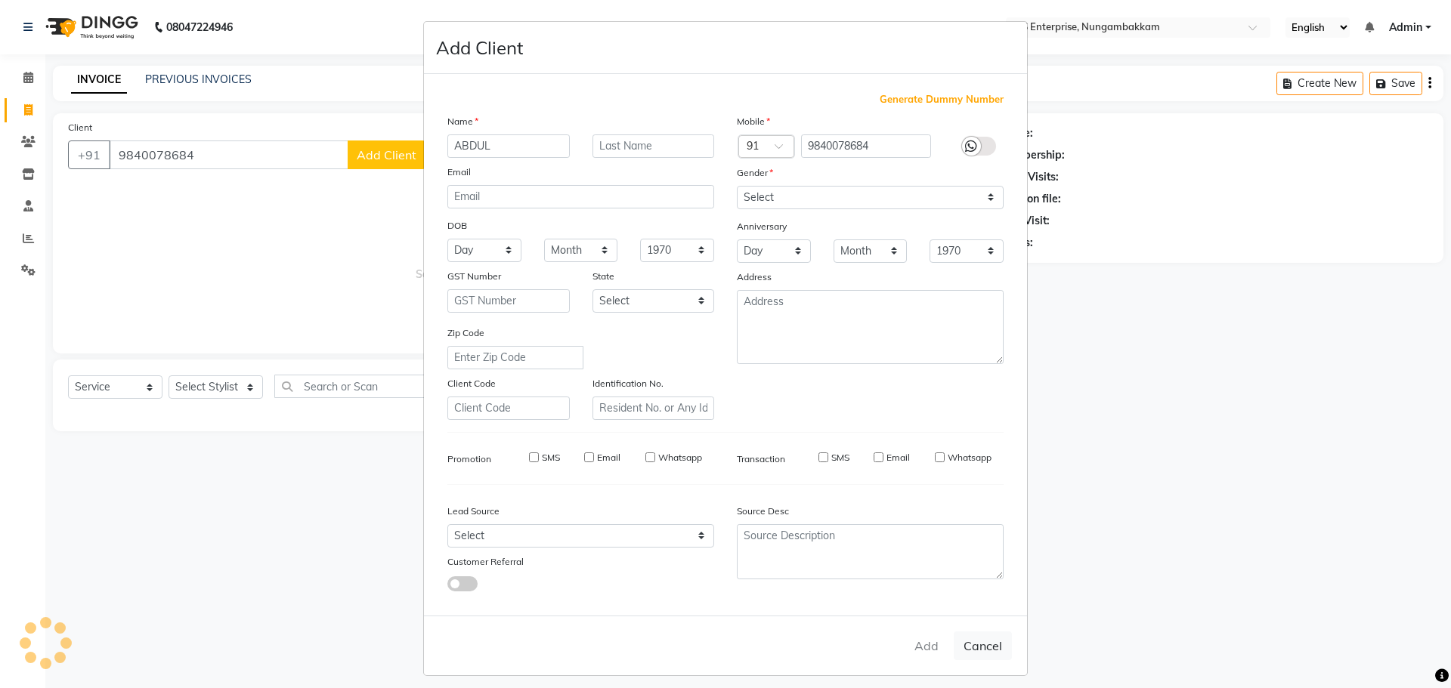
select select
checkbox input "false"
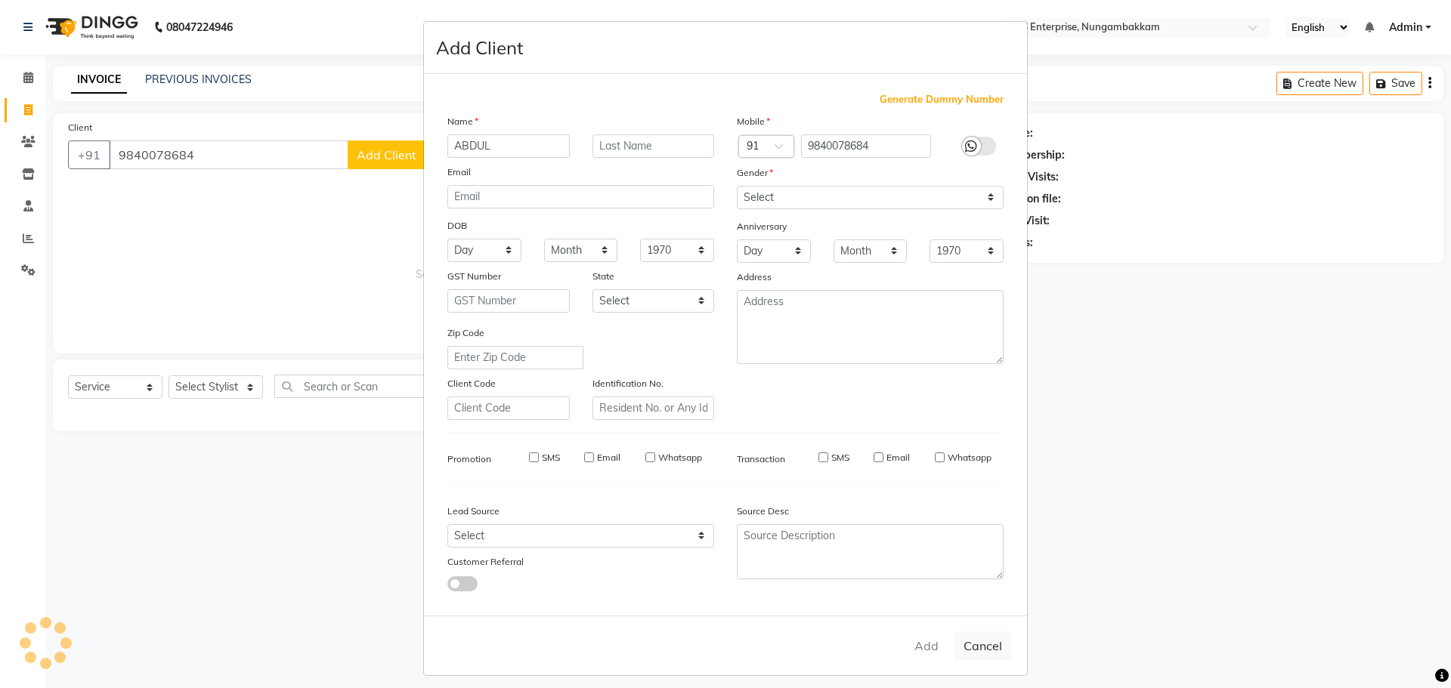
checkbox input "false"
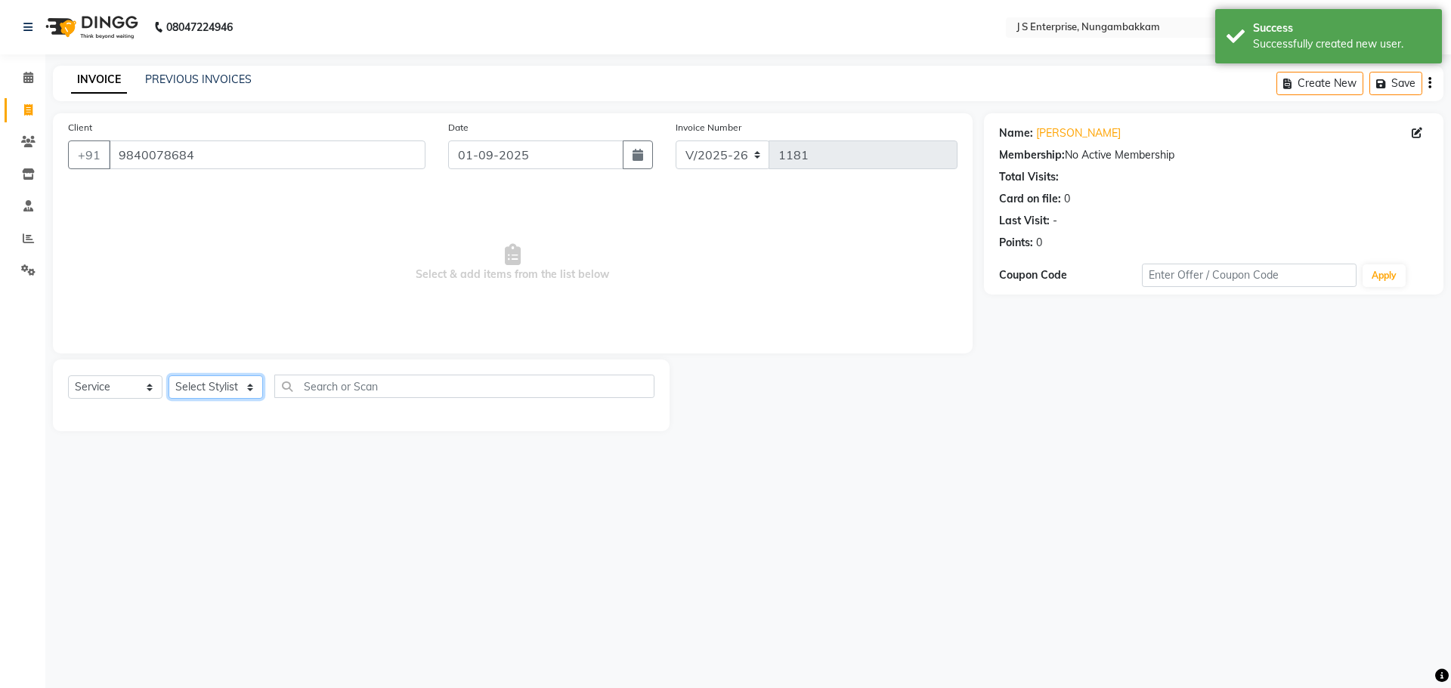
click at [251, 393] on select "Select Stylist [PERSON_NAME] [PERSON_NAME] [PERSON_NAME] [PERSON_NAME] krishna …" at bounding box center [216, 387] width 94 height 23
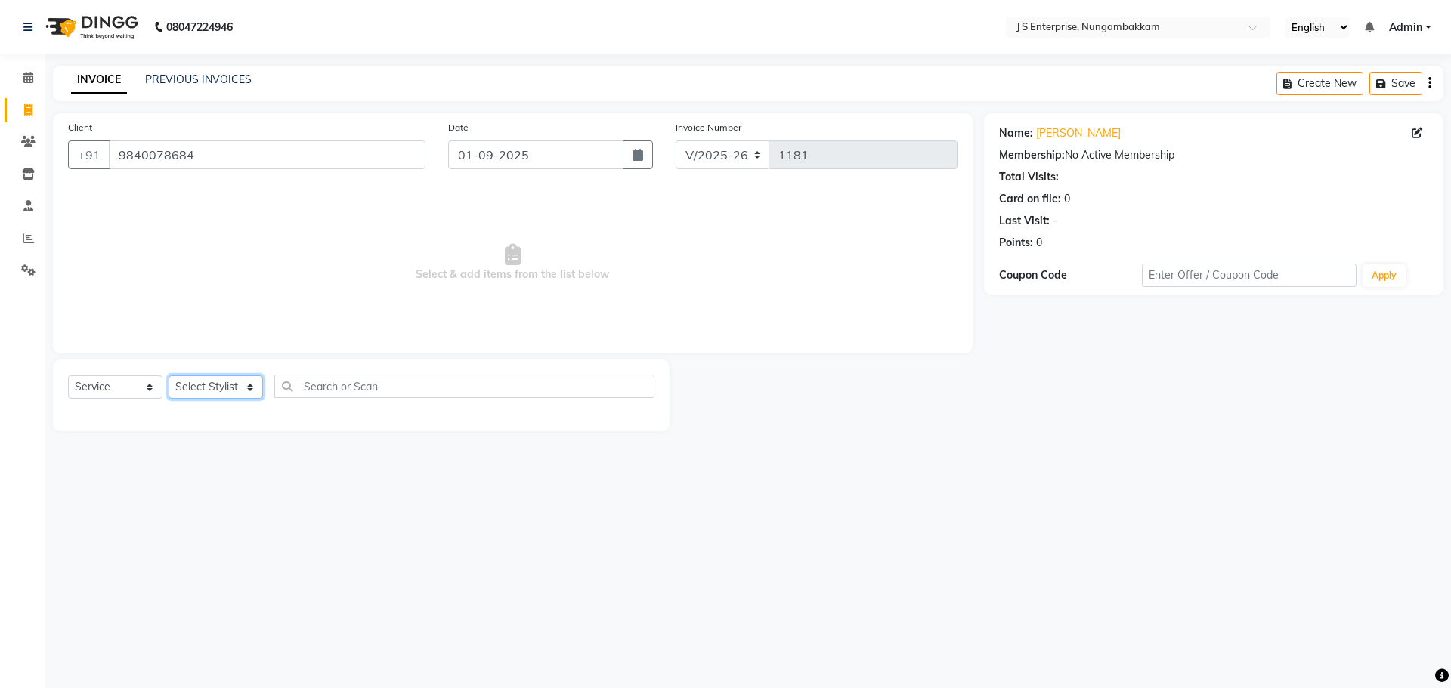
select select "63612"
click at [169, 376] on select "Select Stylist [PERSON_NAME] [PERSON_NAME] [PERSON_NAME] [PERSON_NAME] krishna …" at bounding box center [216, 387] width 94 height 23
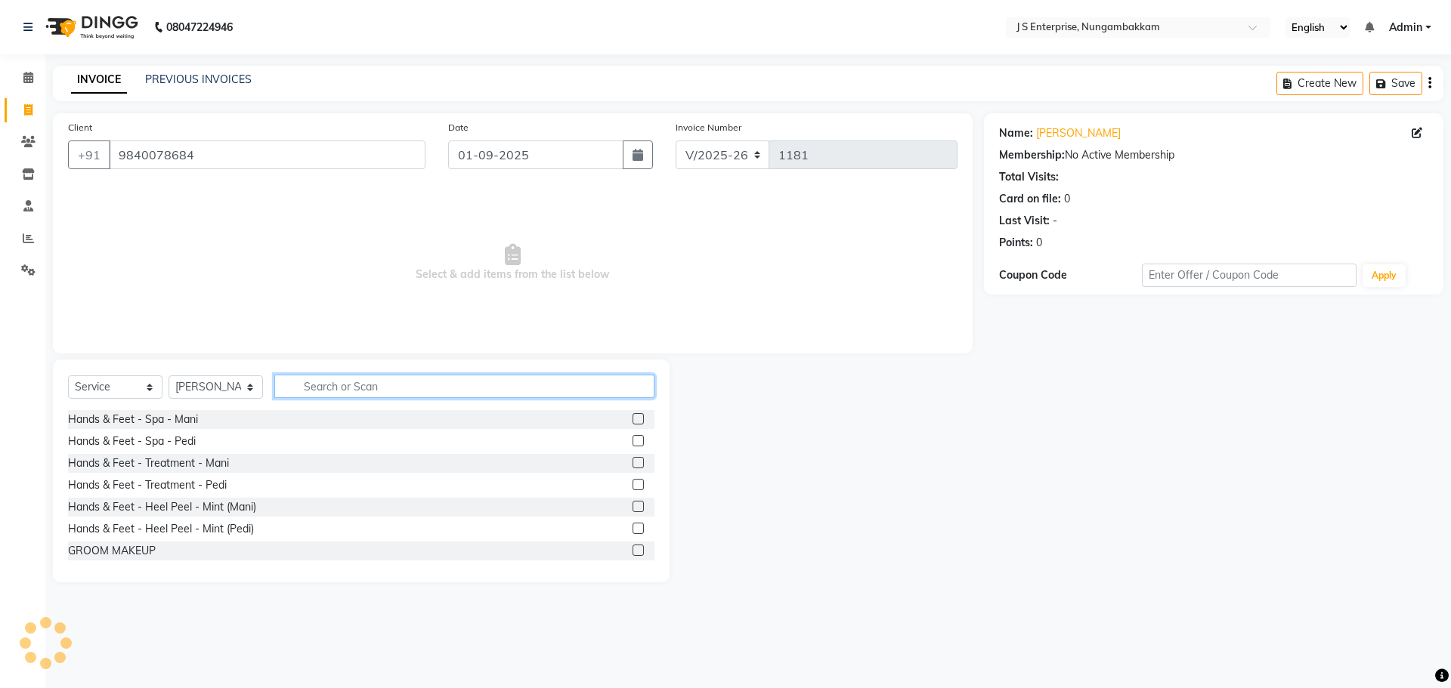
click at [348, 389] on input "text" at bounding box center [464, 386] width 380 height 23
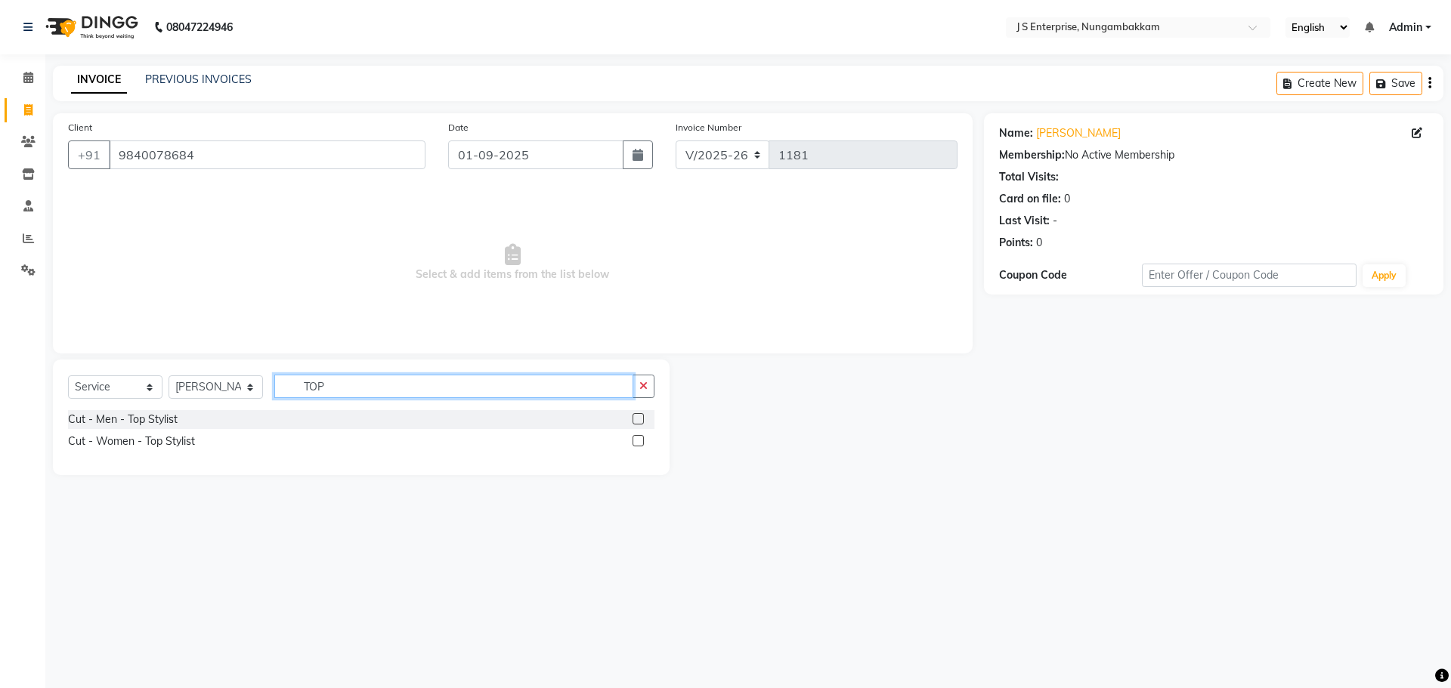
type input "TOP"
click at [637, 418] on label at bounding box center [637, 418] width 11 height 11
click at [637, 418] on input "checkbox" at bounding box center [637, 420] width 10 height 10
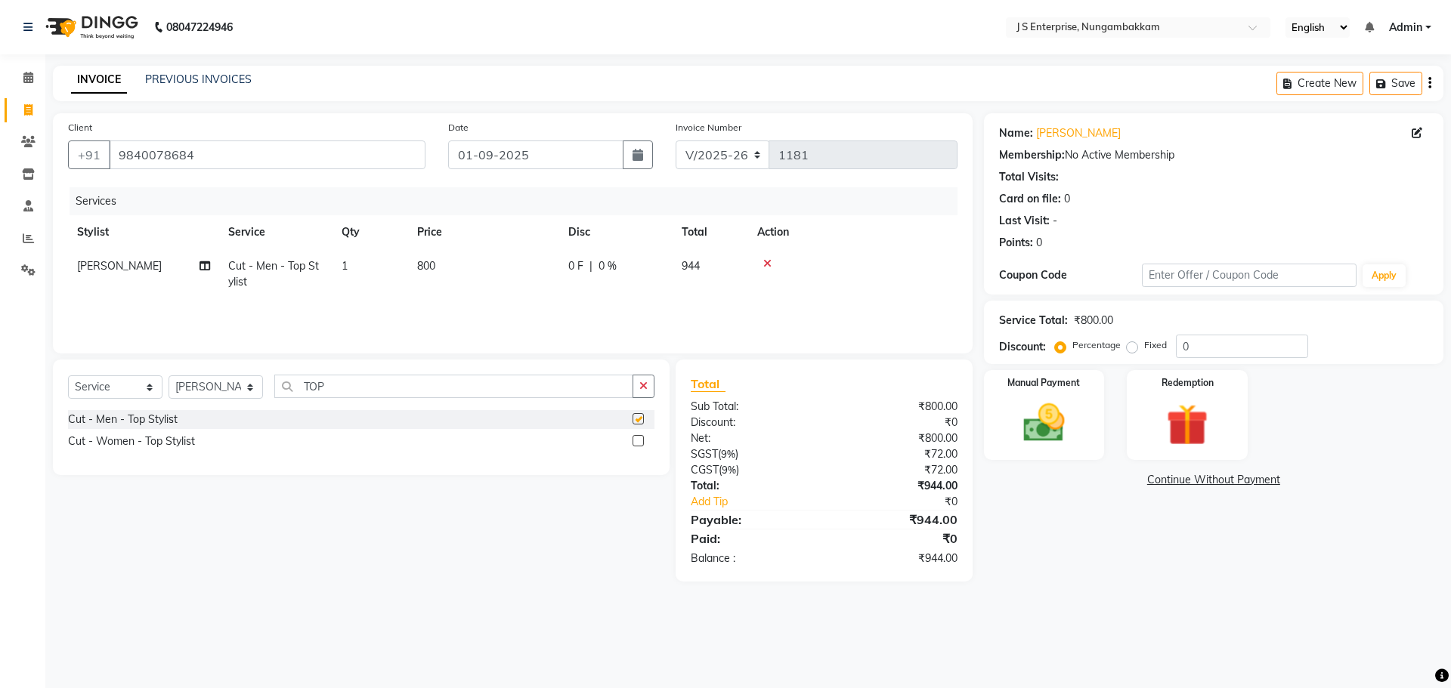
checkbox input "false"
click at [1065, 428] on img at bounding box center [1044, 423] width 70 height 50
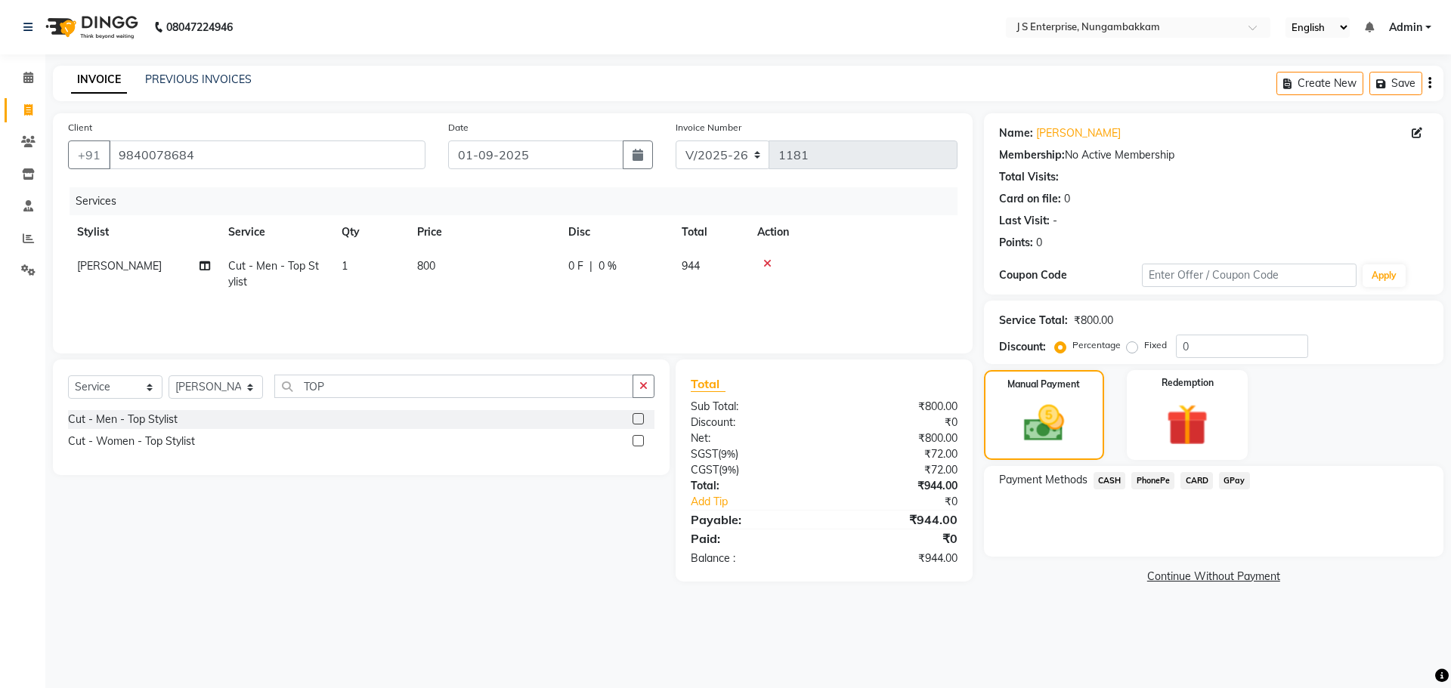
click at [1242, 481] on span "GPay" at bounding box center [1234, 480] width 31 height 17
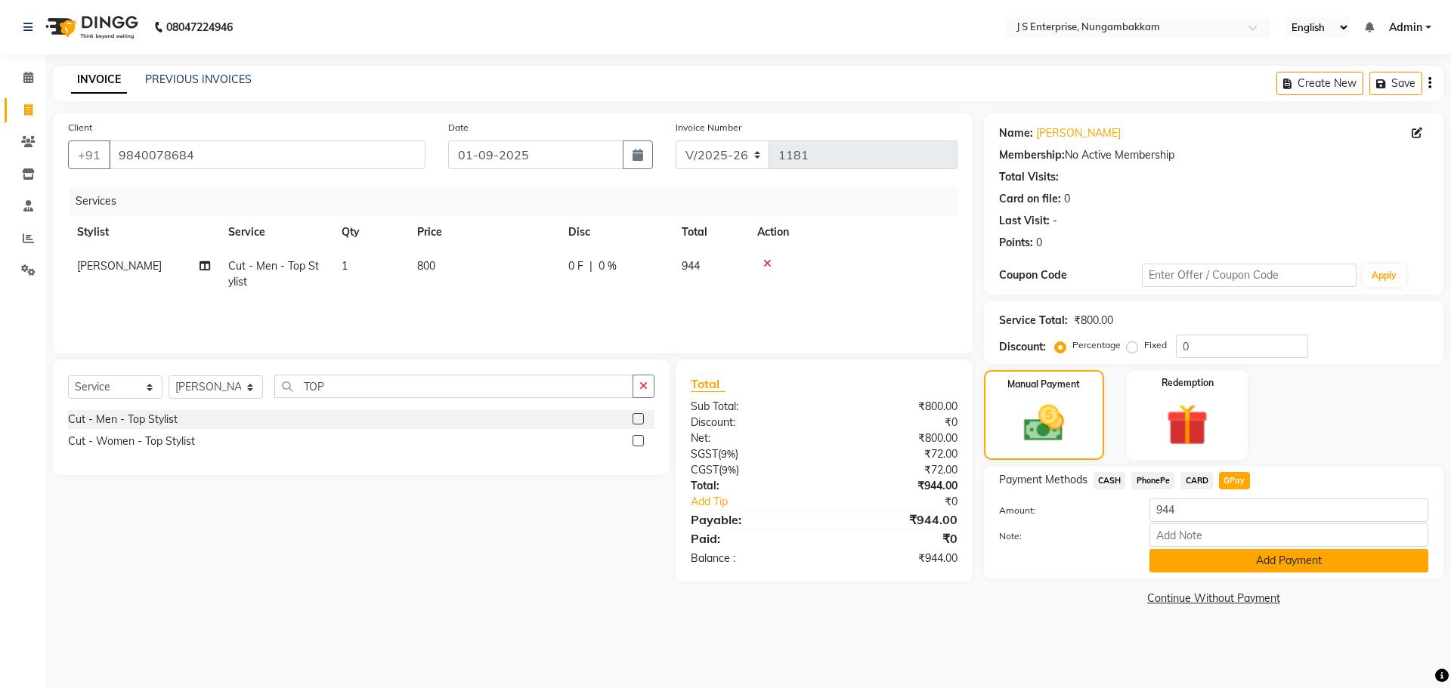
click at [1242, 560] on button "Add Payment" at bounding box center [1288, 560] width 279 height 23
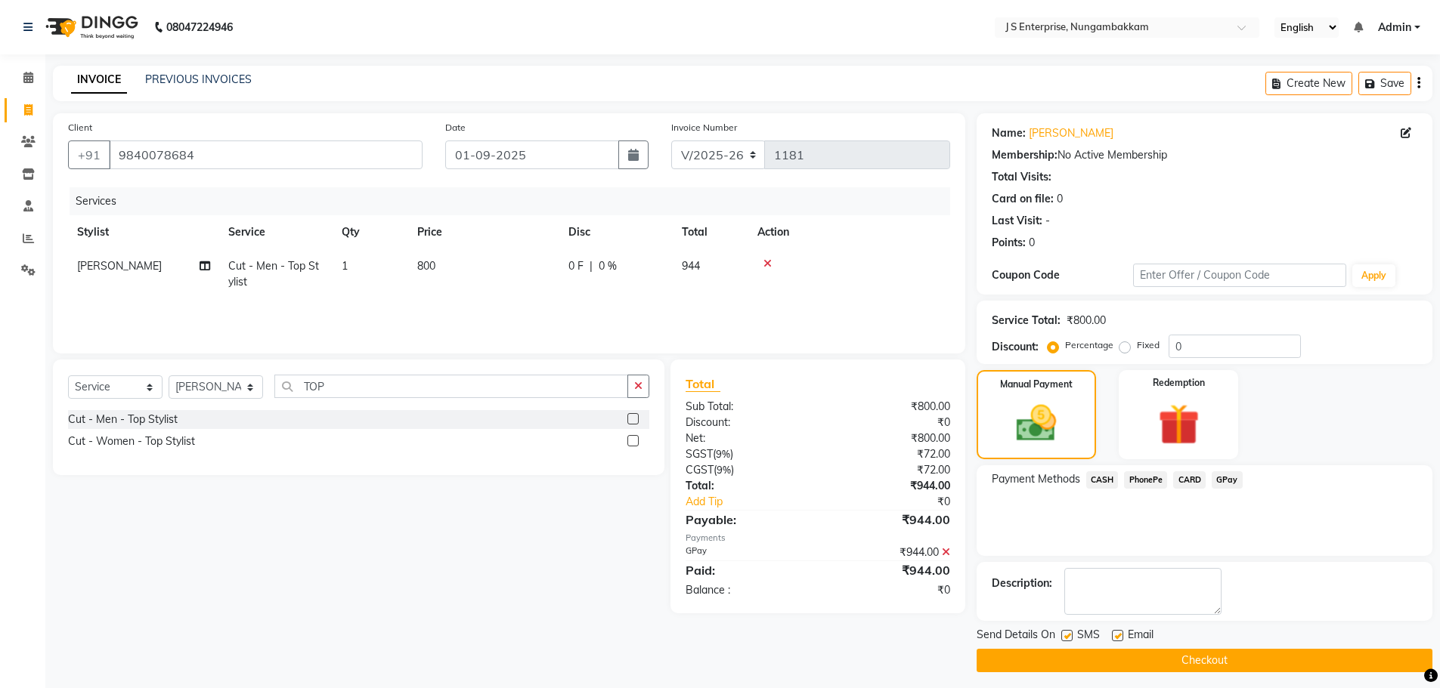
click at [1256, 663] on button "Checkout" at bounding box center [1204, 660] width 456 height 23
